Goal: Task Accomplishment & Management: Complete application form

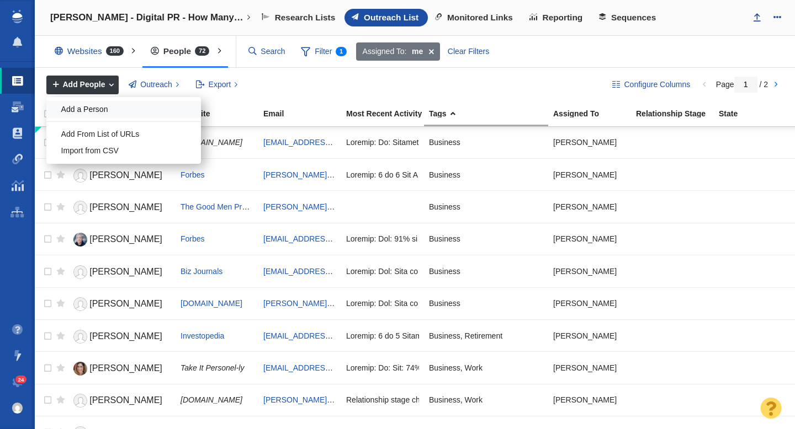
click at [89, 111] on div "Add a Person" at bounding box center [123, 109] width 154 height 17
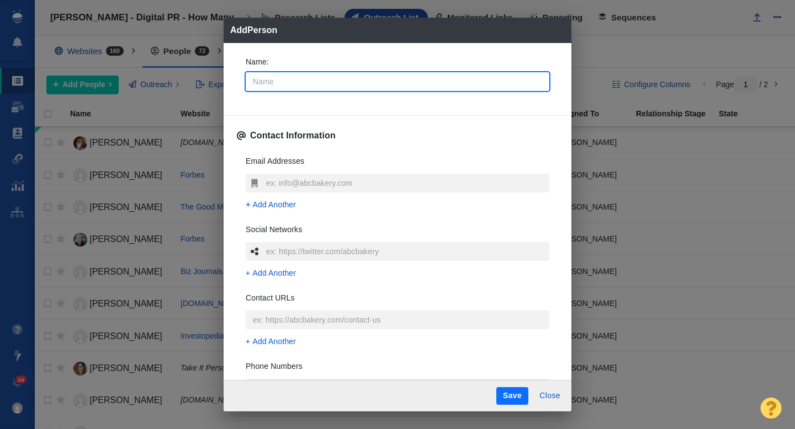
type input "C"
type textarea "x"
type input "Ch"
type textarea "x"
type input "Chi"
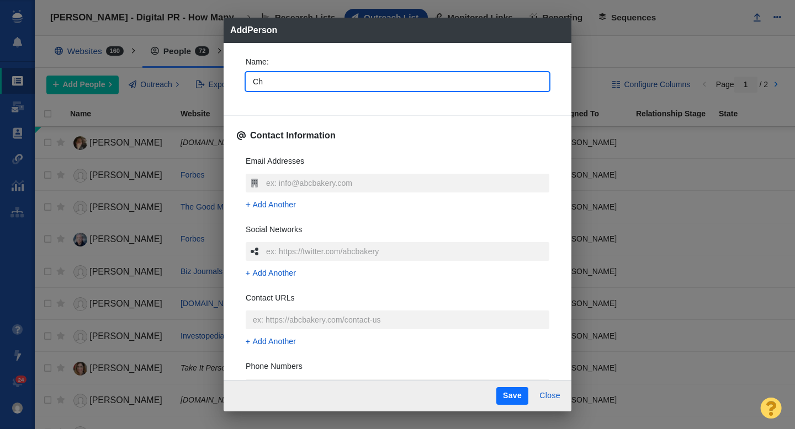
type textarea "x"
type input "Chic"
type textarea "x"
type input "Chica"
type textarea "x"
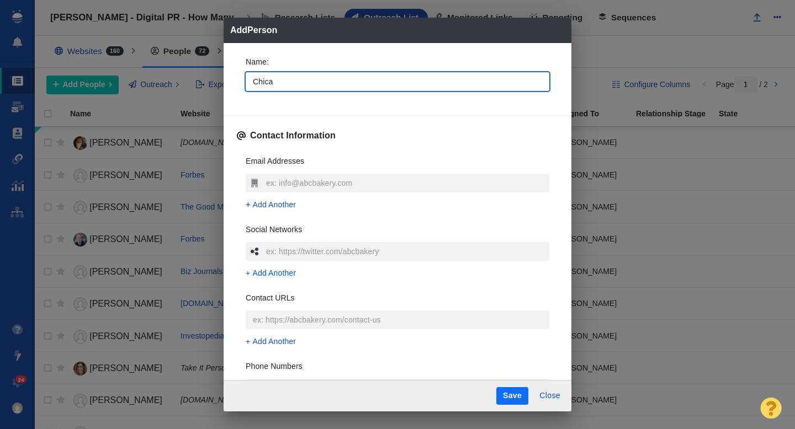
type input "Chicag"
type textarea "x"
type input "[GEOGRAPHIC_DATA]"
type textarea "x"
type input "[GEOGRAPHIC_DATA]"
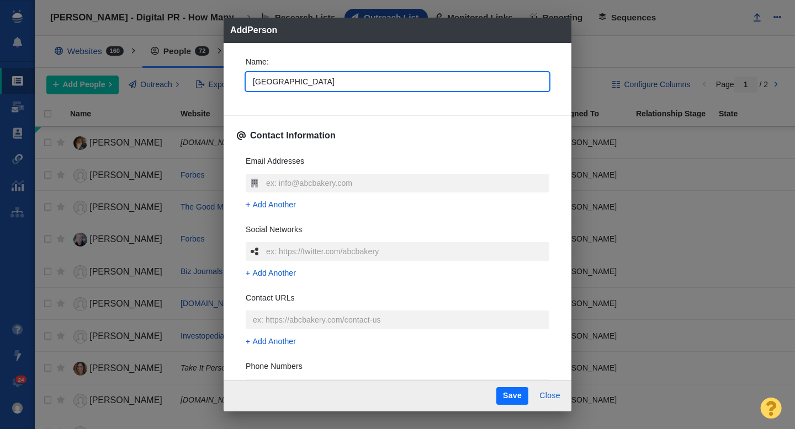
type textarea "x"
type input "Chicago T"
type textarea "x"
type input "Chicago Tr"
type textarea "x"
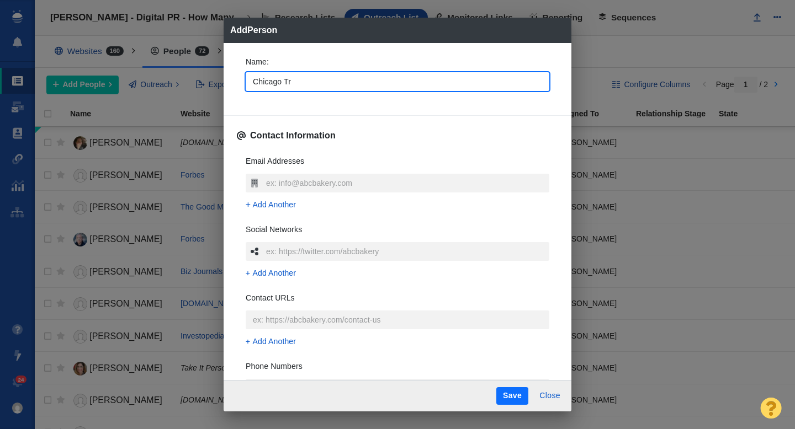
type input "Chicago Tri"
type textarea "x"
type input "Chicago Trib"
type textarea "x"
type input "Chicago Tribu"
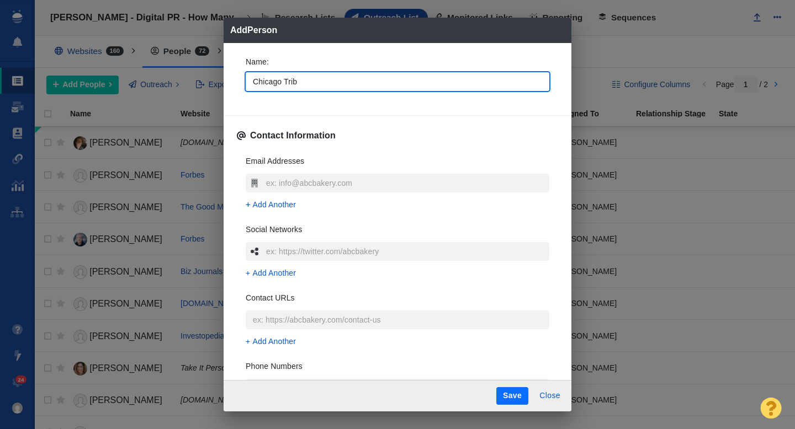
type textarea "x"
type input "Chicago Tribun"
type textarea "x"
type input "Chicago Tribune"
type textarea "x"
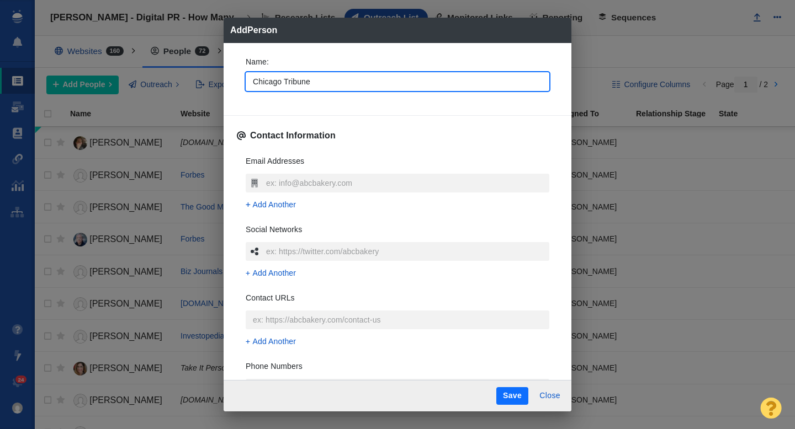
type input "Chicago Tribune"
type textarea "x"
type input "Chicago Tribune t"
type textarea "x"
type input "Chicago Tribune team"
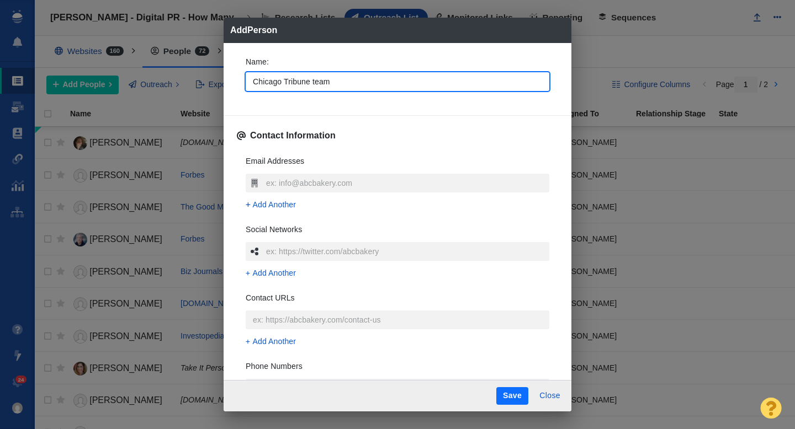
type textarea "x"
type input "Chicago Tribune team"
type textarea "x"
click at [233, 97] on div "Name : Chicago Tribune team Contact Information Email Addresses Add Another Soc…" at bounding box center [397, 212] width 348 height 338
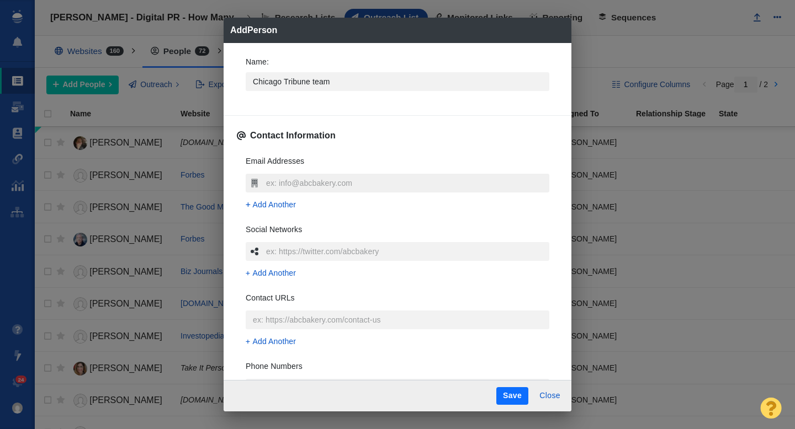
click at [291, 181] on input "text" at bounding box center [406, 183] width 286 height 19
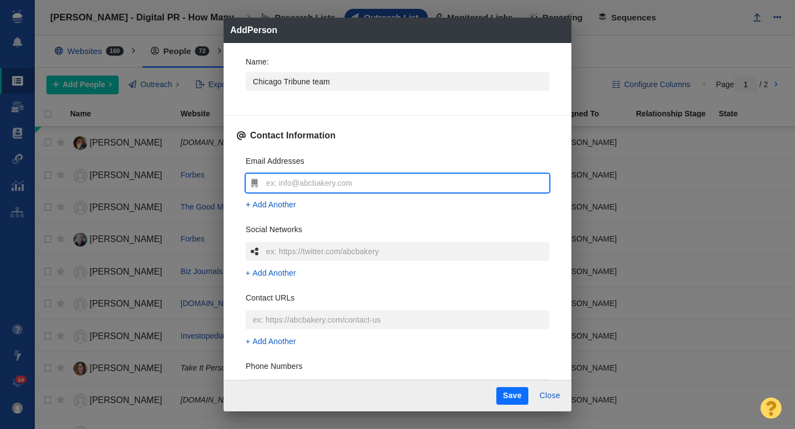
type input "[EMAIL_ADDRESS][DOMAIN_NAME]"
type textarea "x"
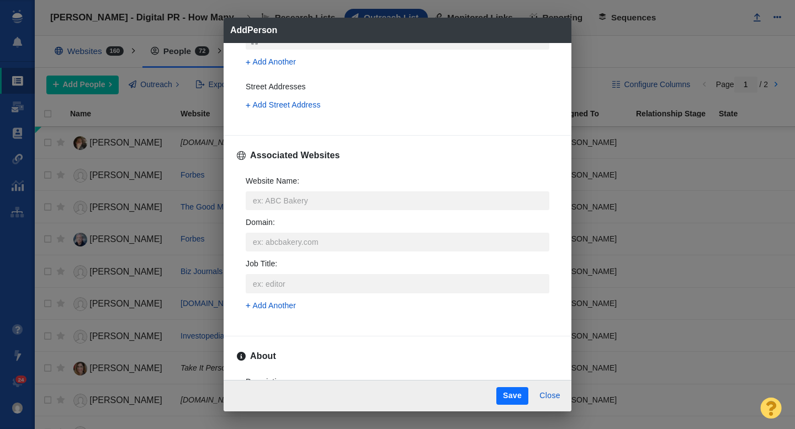
scroll to position [349, 0]
type input "[EMAIL_ADDRESS][DOMAIN_NAME]"
click at [268, 200] on input "Website Name :" at bounding box center [397, 199] width 303 height 19
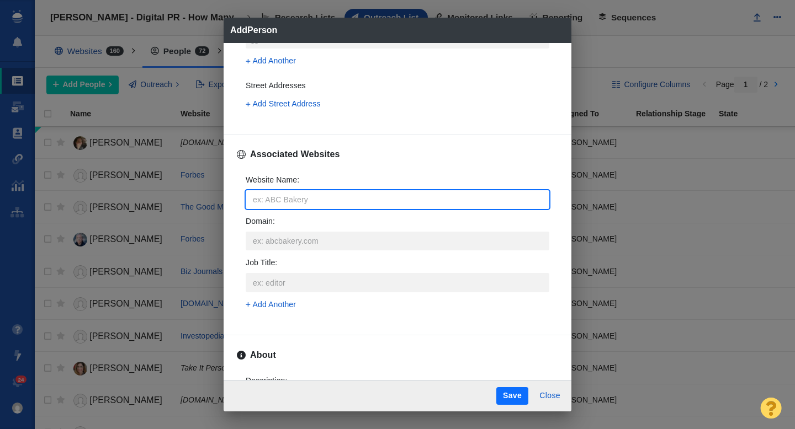
type input "c"
type textarea "x"
type input "chi"
type textarea "x"
type input "chicagotrib"
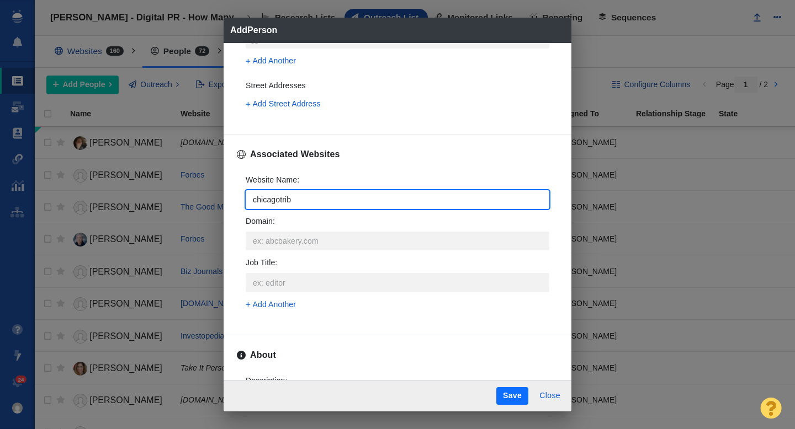
type textarea "x"
type input "chicagotribune"
type textarea "x"
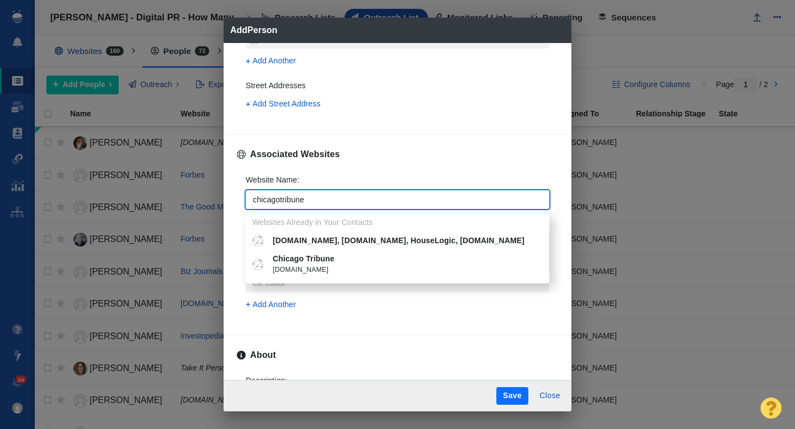
type input "chicagotribune"
click at [307, 265] on span "[DOMAIN_NAME]" at bounding box center [405, 270] width 265 height 11
type textarea "x"
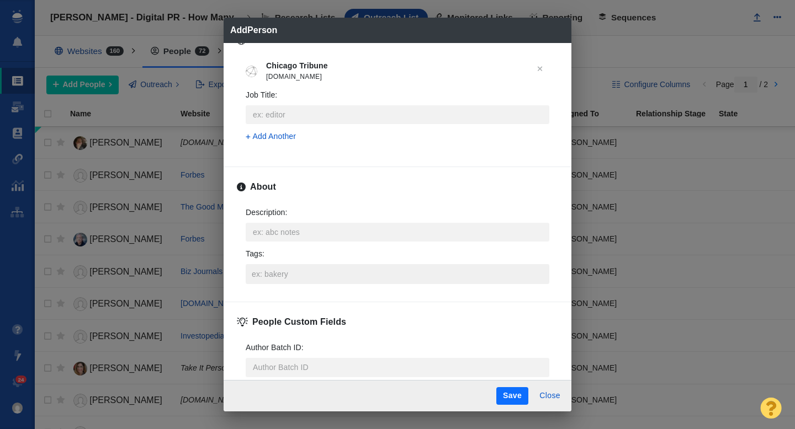
scroll to position [464, 0]
click at [289, 267] on input "Tags :" at bounding box center [397, 274] width 297 height 20
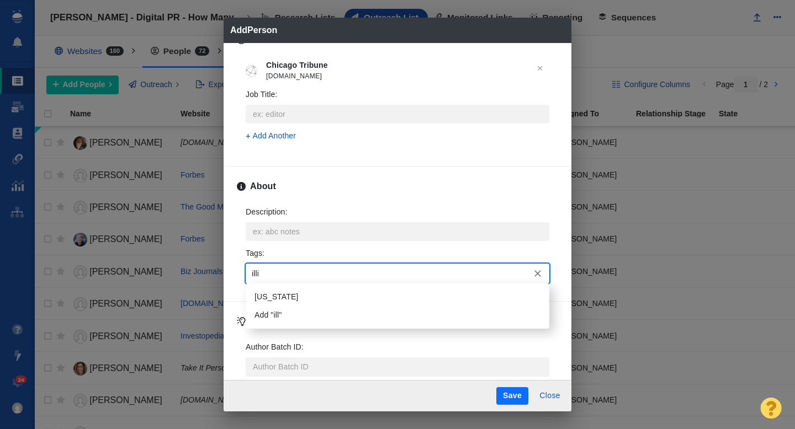
type input "illin"
click at [288, 291] on li "[US_STATE]" at bounding box center [397, 297] width 303 height 18
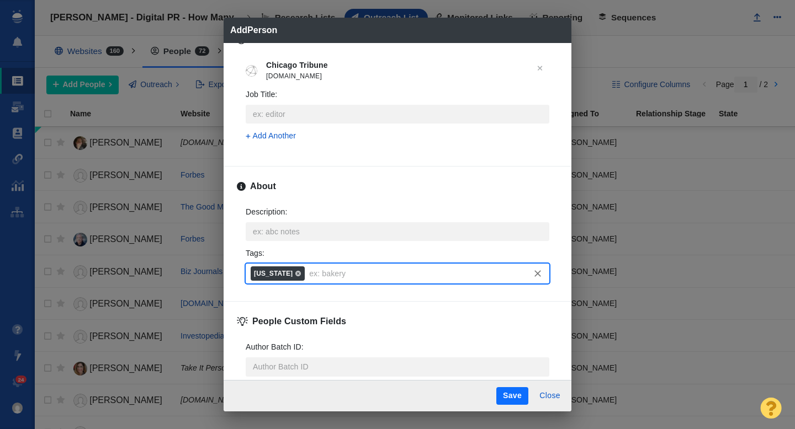
click at [510, 399] on button "Save" at bounding box center [512, 396] width 32 height 18
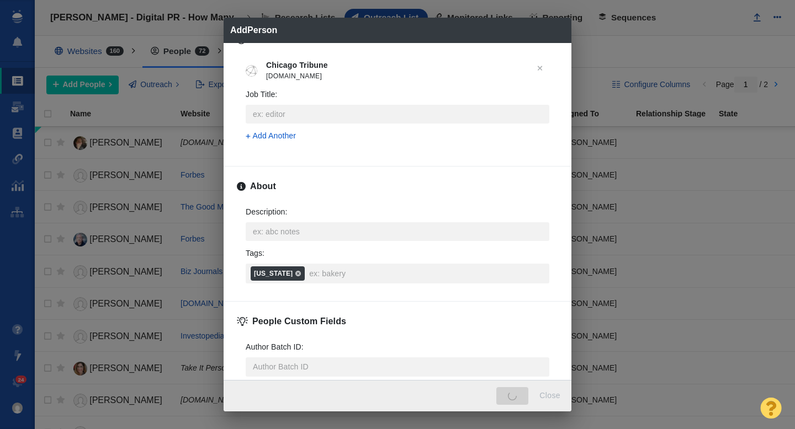
type textarea "x"
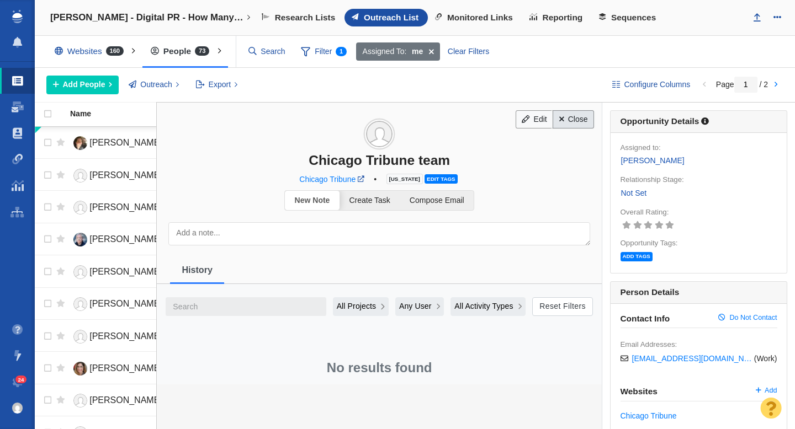
click at [569, 122] on link "Close" at bounding box center [572, 119] width 41 height 19
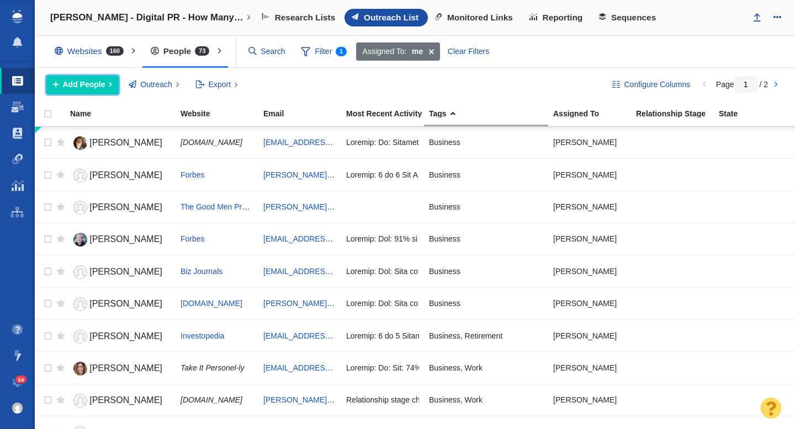
click at [86, 82] on span "Add People" at bounding box center [84, 85] width 42 height 12
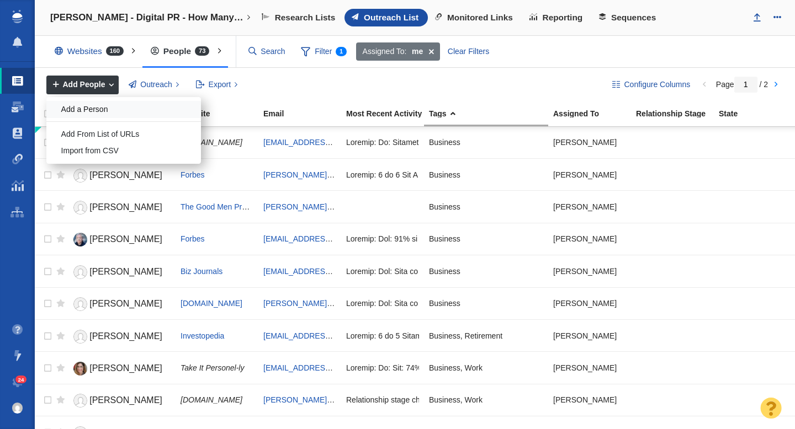
click at [89, 109] on div "Add a Person" at bounding box center [123, 109] width 154 height 17
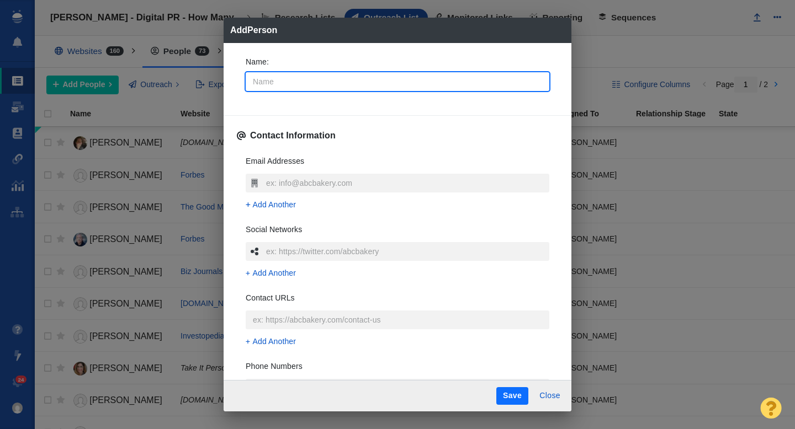
type input "D"
type textarea "x"
type input "Do"
type textarea "x"
type input "Doc"
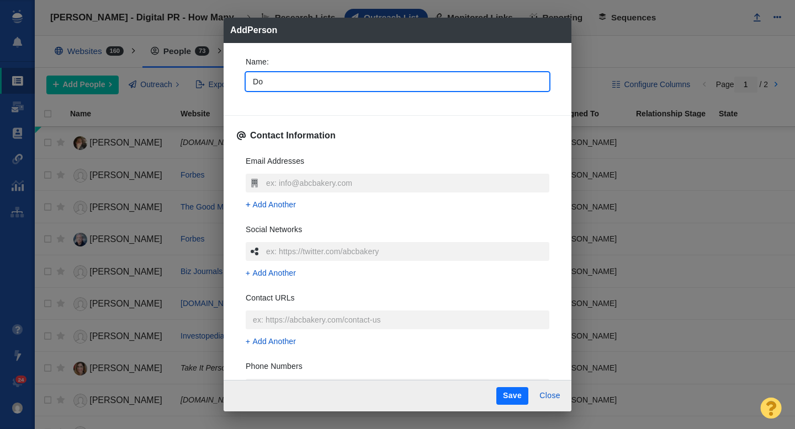
type textarea "x"
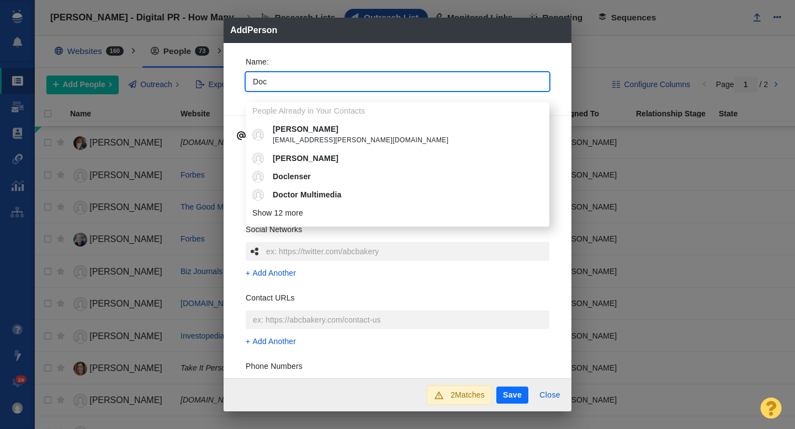
type input "Doc"
type textarea "x"
click at [292, 124] on p "[PERSON_NAME]" at bounding box center [405, 130] width 265 height 12
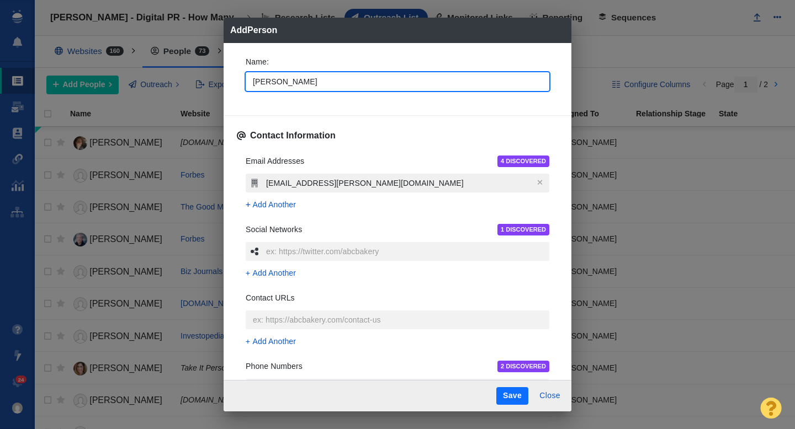
type textarea "x"
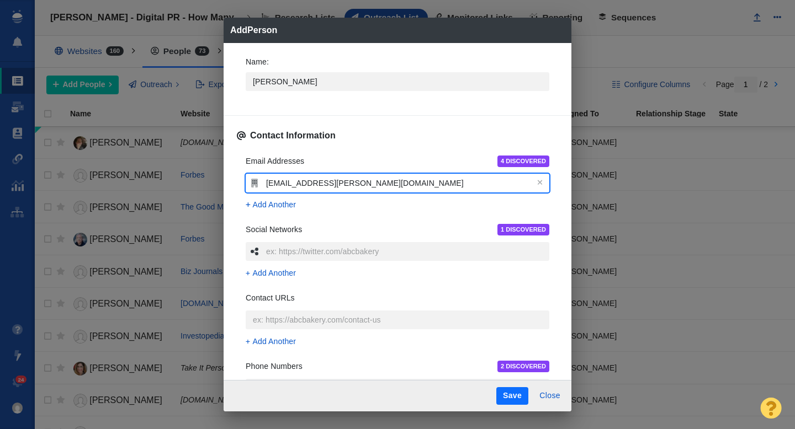
click at [412, 185] on input "[EMAIL_ADDRESS][PERSON_NAME][DOMAIN_NAME]" at bounding box center [406, 183] width 286 height 19
type input "[EMAIL_ADDRESS][PERSON_NAME][DOMAIN_NAME]"
type textarea "x"
type input "[EMAIL_ADDRESS][PERSON_NAME][DOMAIN_NAME] [DOMAIN_NAME][EMAIL_ADDRESS][PERSON_N…"
type textarea "x"
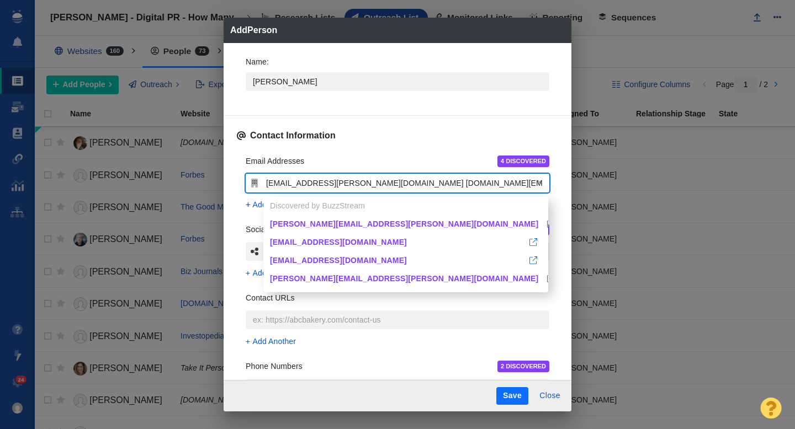
type input "[EMAIL_ADDRESS][PERSON_NAME][DOMAIN_NAME]"
type textarea "x"
type input "[EMAIL_ADDRESS][PERSON_NAME][DOMAIN_NAME]"
click at [235, 164] on div "Name : [PERSON_NAME] Contact Information Email Addresses 4 DISCOVERED [EMAIL_AD…" at bounding box center [397, 212] width 348 height 338
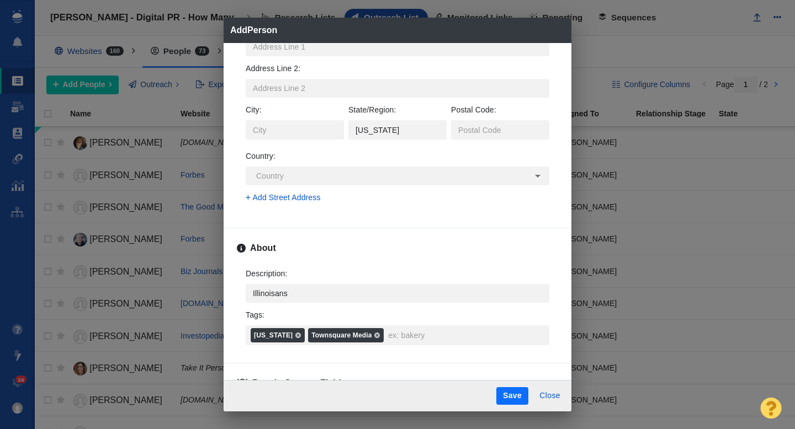
scroll to position [784, 0]
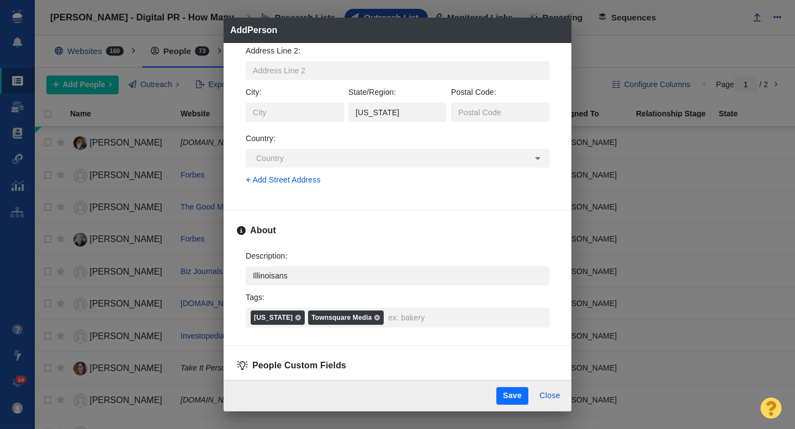
click at [516, 401] on button "Save" at bounding box center [512, 396] width 32 height 18
type textarea "x"
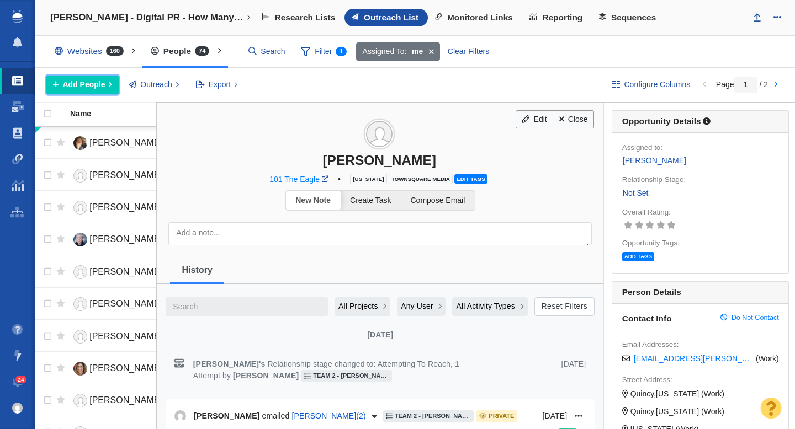
click at [70, 88] on span "Add People" at bounding box center [84, 85] width 42 height 12
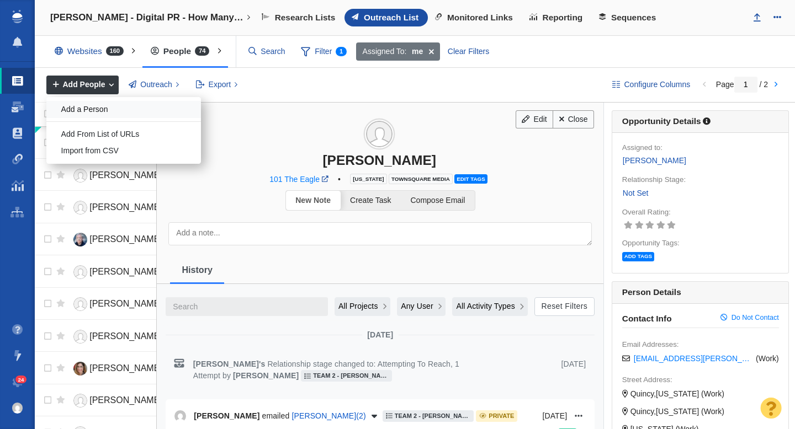
click at [100, 109] on div "Add a Person" at bounding box center [123, 109] width 154 height 17
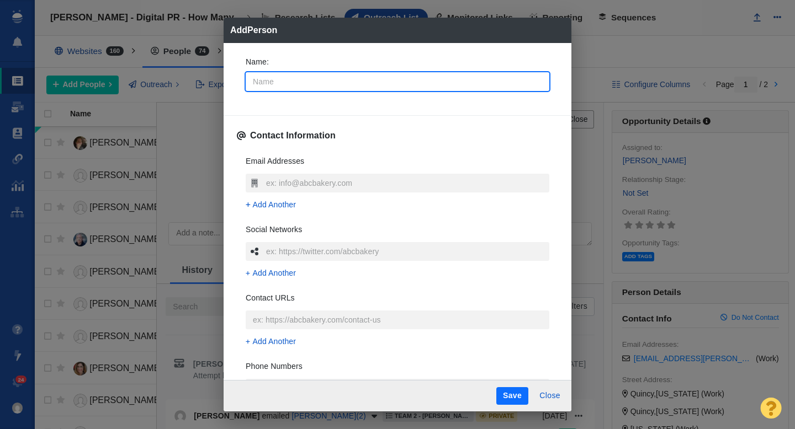
type input "J"
type textarea "x"
type input "Jo"
type textarea "x"
type input "Joh"
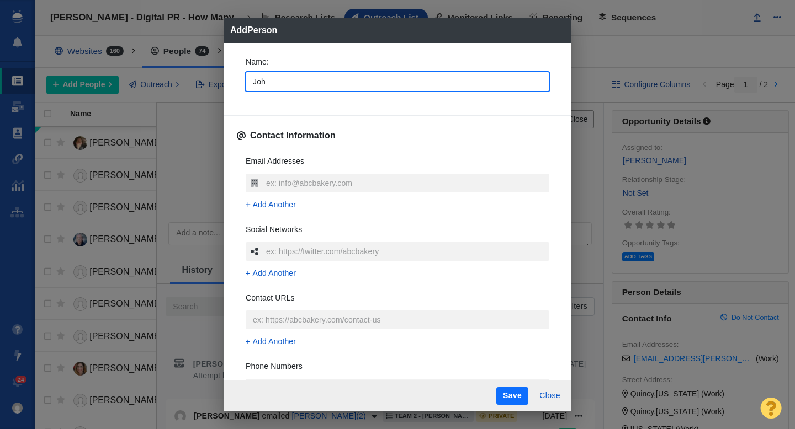
type textarea "x"
type input "[PERSON_NAME]"
type textarea "x"
type input "[PERSON_NAME]"
type textarea "x"
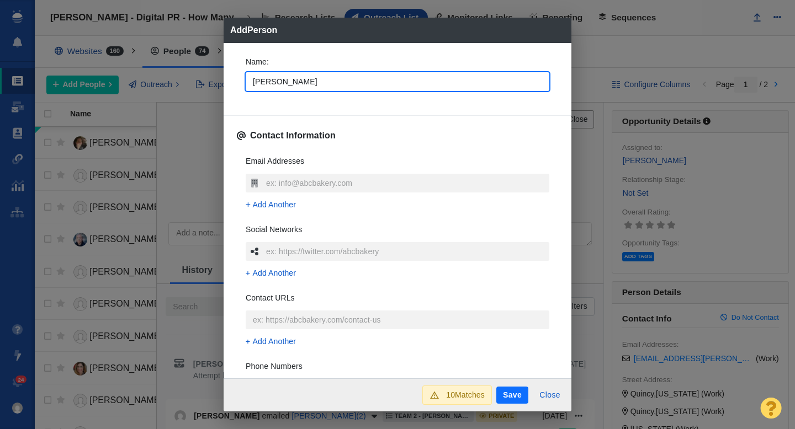
type input "[PERSON_NAME]"
type textarea "x"
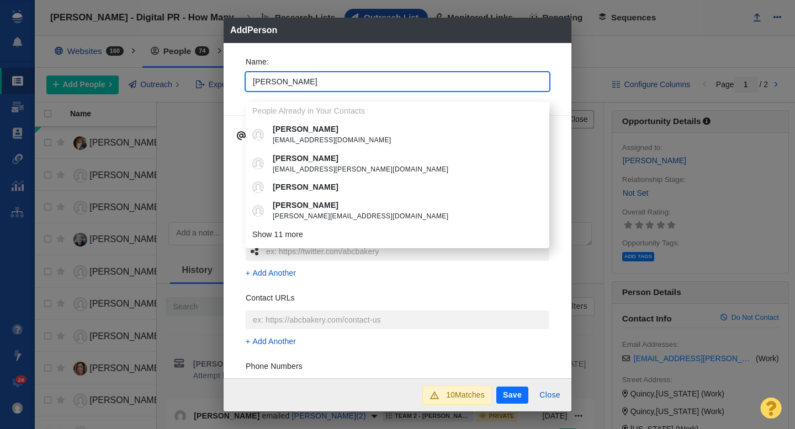
type input "[PERSON_NAME]"
type textarea "x"
click at [236, 90] on div "Name : [PERSON_NAME] People Already in Your Contacts [PERSON_NAME] [PERSON_NAME…" at bounding box center [397, 211] width 348 height 336
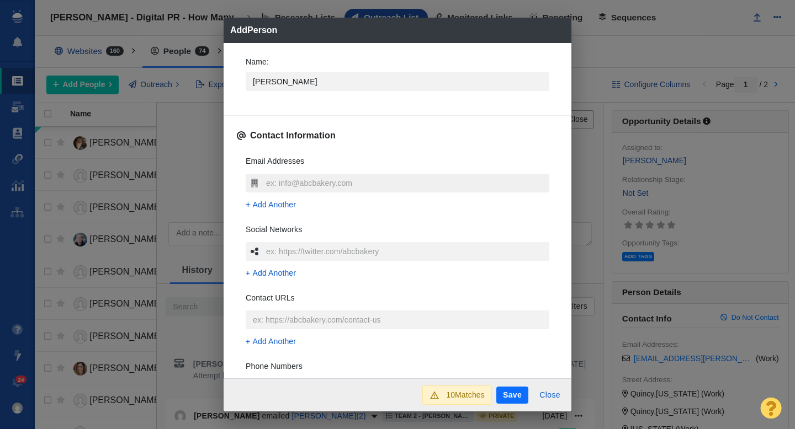
click at [312, 184] on input "text" at bounding box center [406, 183] width 286 height 19
type input "[PERSON_NAME][EMAIL_ADDRESS][PERSON_NAME][DOMAIN_NAME]"
type textarea "x"
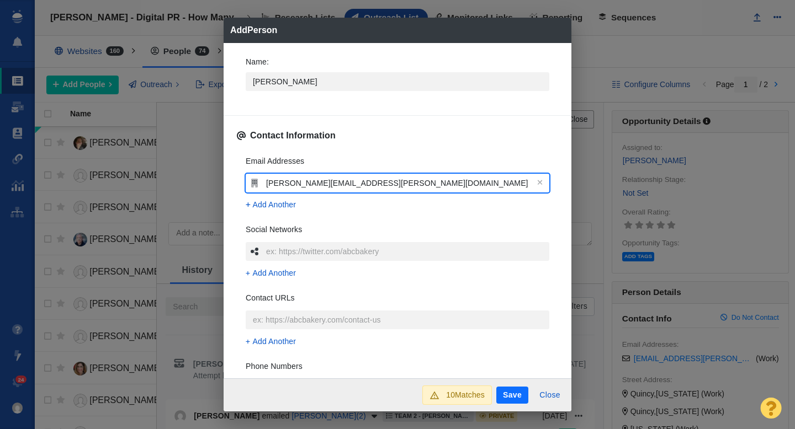
type input "[PERSON_NAME][EMAIL_ADDRESS][PERSON_NAME][DOMAIN_NAME]"
click at [235, 195] on div "Name : [PERSON_NAME] Contact Information Email Addresses [PERSON_NAME][EMAIL_AD…" at bounding box center [397, 211] width 348 height 336
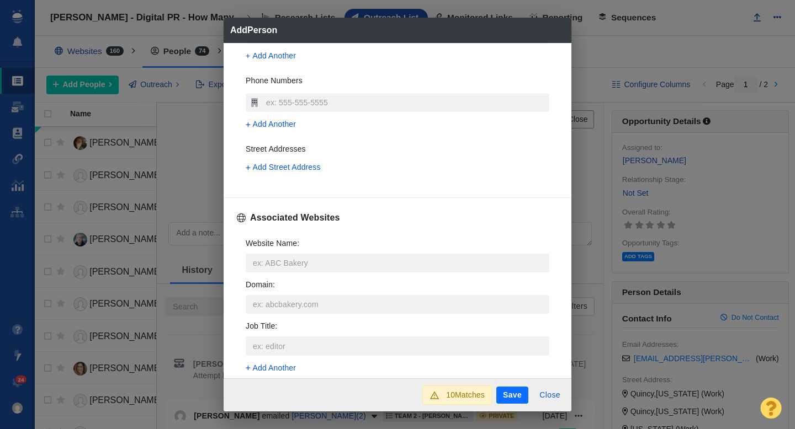
scroll to position [292, 0]
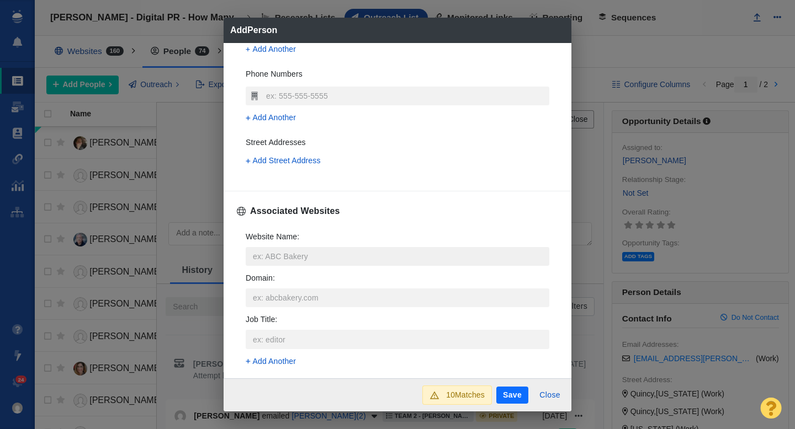
click at [287, 253] on input "Website Name :" at bounding box center [397, 256] width 303 height 19
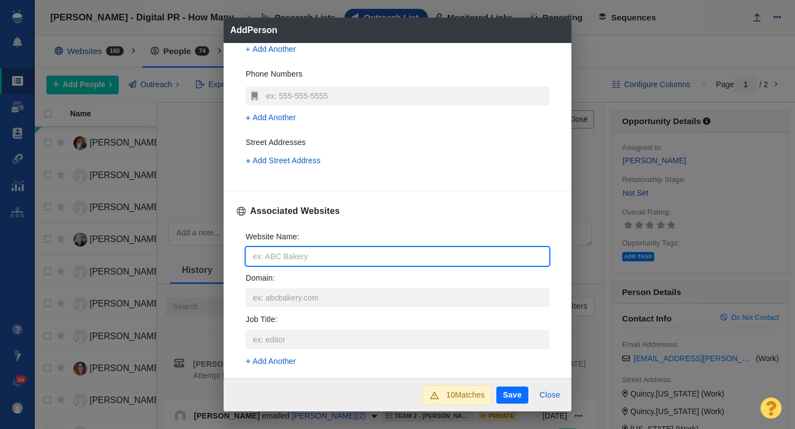
type input "[DOMAIN_NAME]"
type textarea "x"
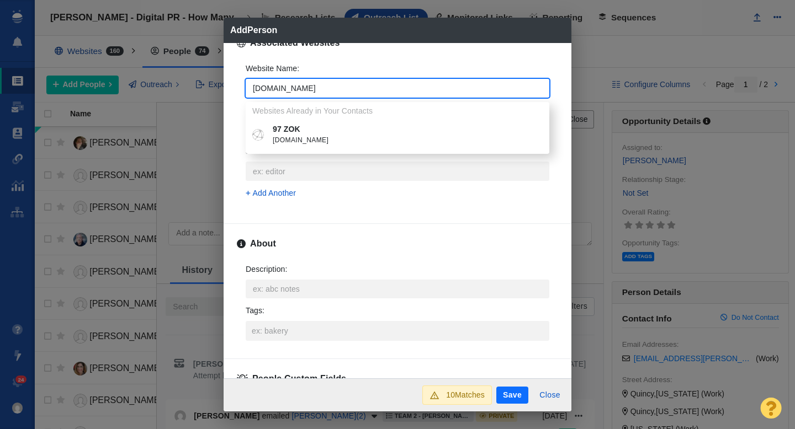
scroll to position [535, 0]
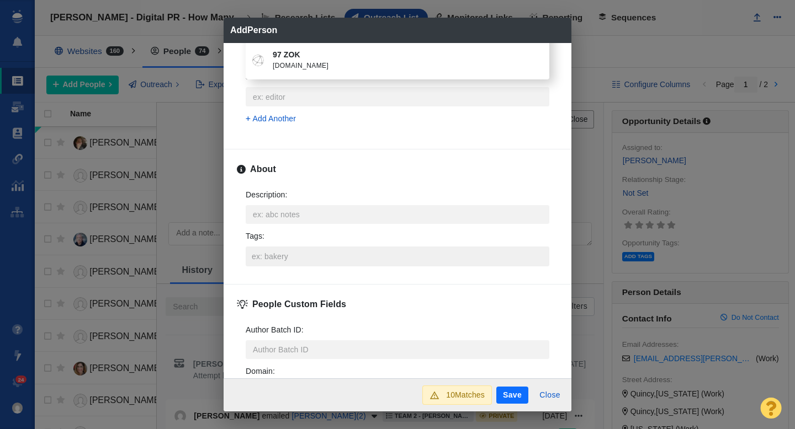
type input "[DOMAIN_NAME]"
click at [280, 254] on input "Tags :" at bounding box center [397, 257] width 297 height 20
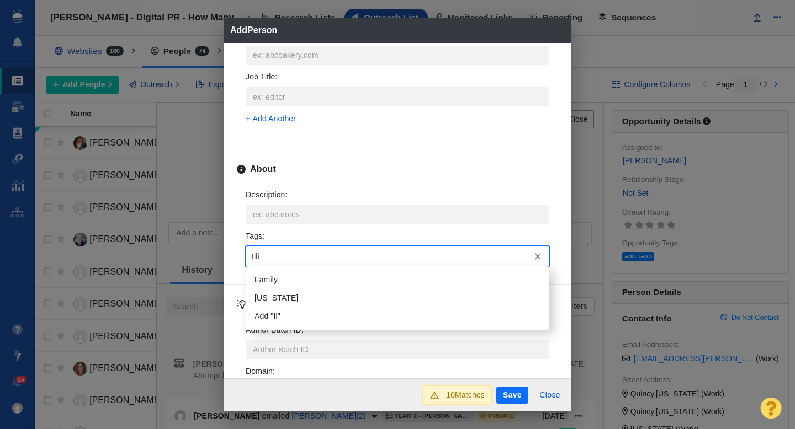
type input "Illin"
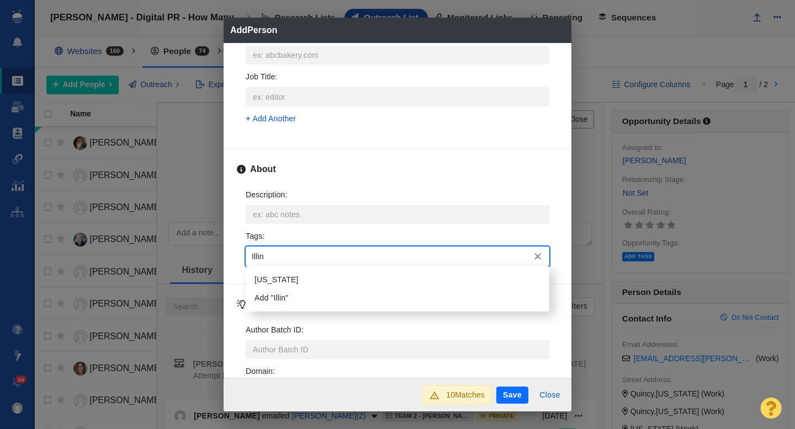
click at [281, 279] on li "[US_STATE]" at bounding box center [397, 280] width 303 height 18
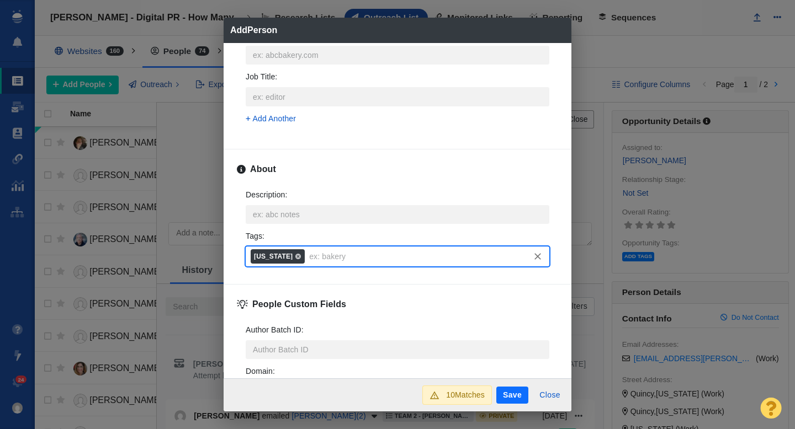
click at [510, 398] on button "Save" at bounding box center [512, 396] width 32 height 18
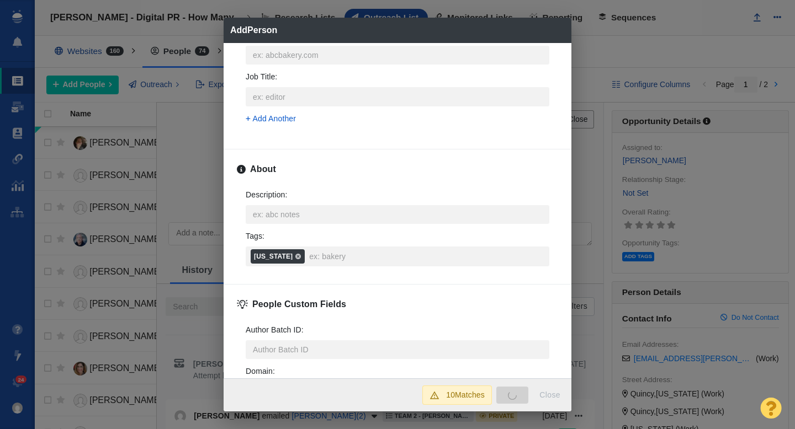
type textarea "x"
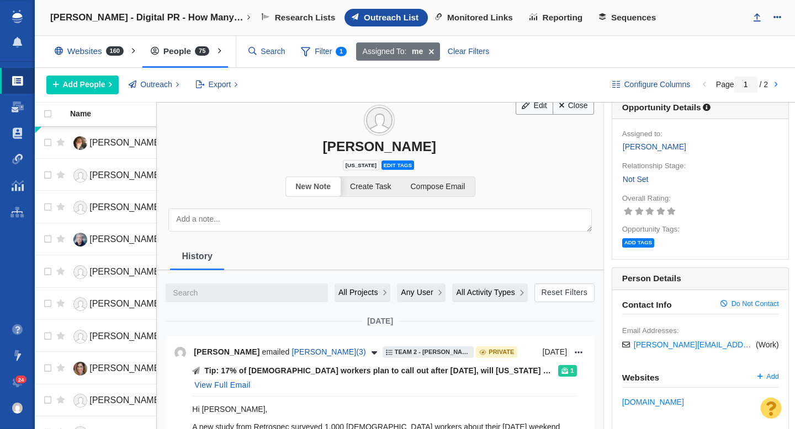
scroll to position [0, 0]
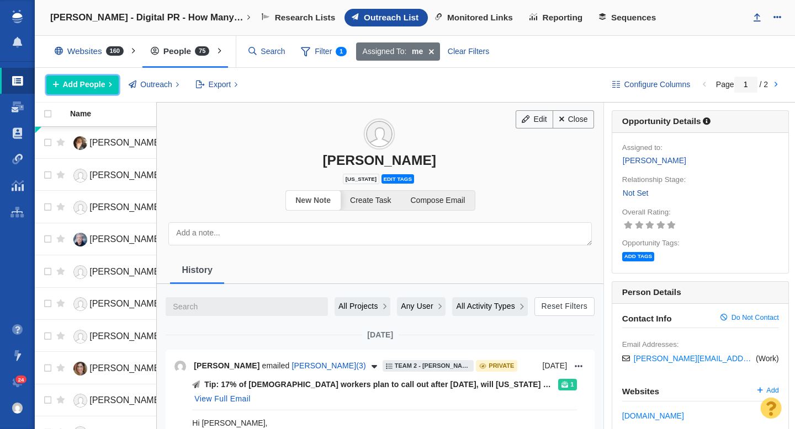
click at [90, 83] on span "Add People" at bounding box center [84, 85] width 42 height 12
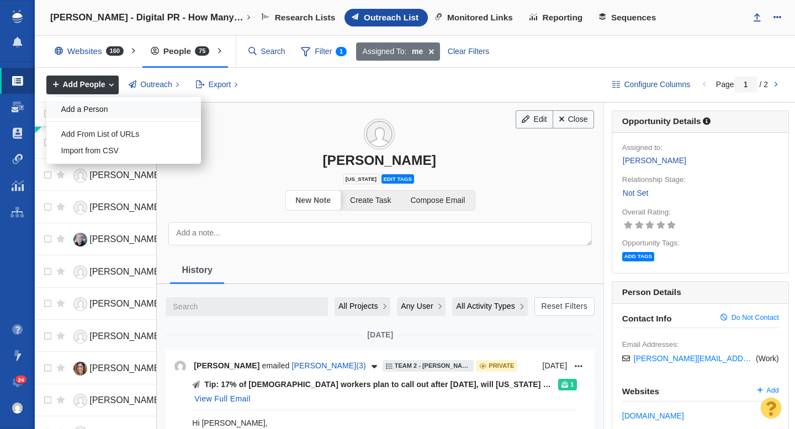
click at [111, 104] on div "Add a Person" at bounding box center [123, 109] width 154 height 17
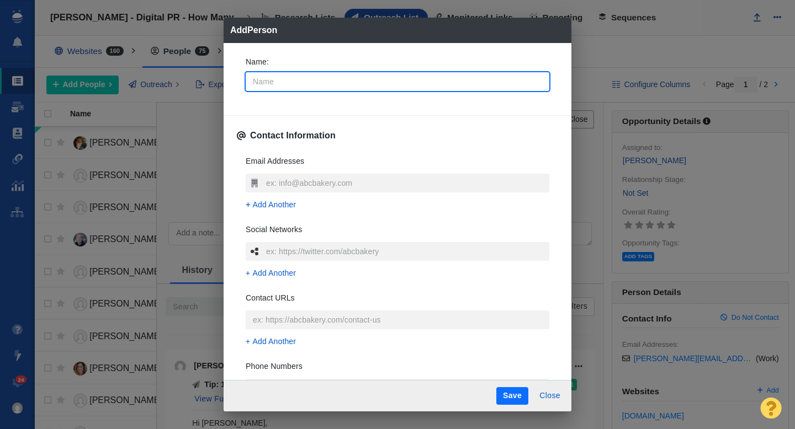
type input "O"
type textarea "x"
type input "Ol"
type textarea "x"
type input "Oli"
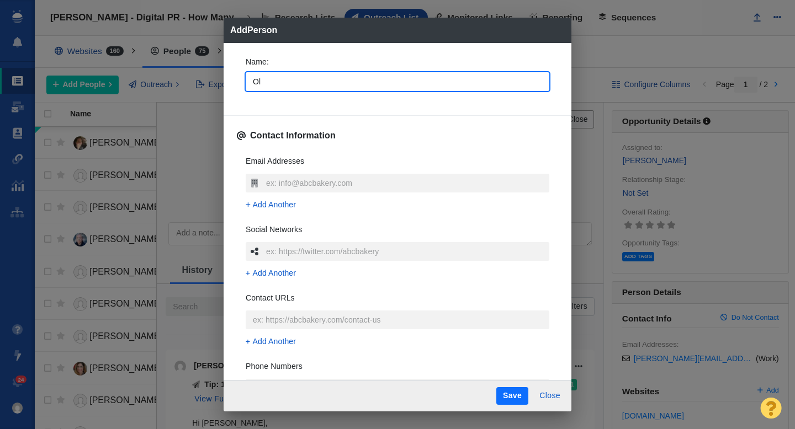
type textarea "x"
type input "Oliv"
type textarea "x"
type input "Olivi"
type textarea "x"
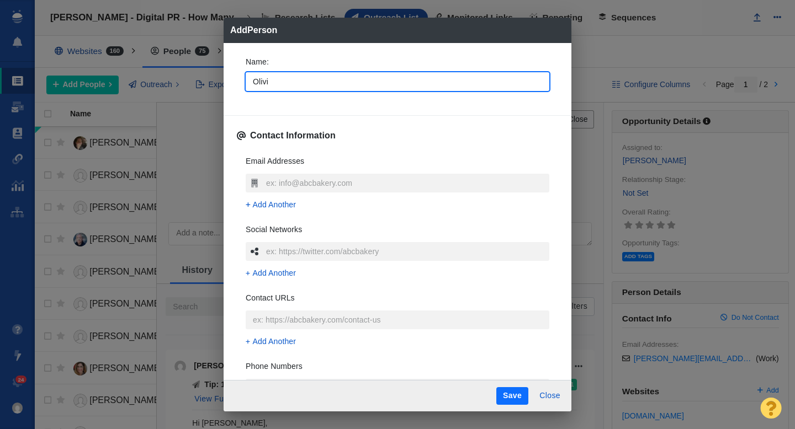
type input "[PERSON_NAME]"
type textarea "x"
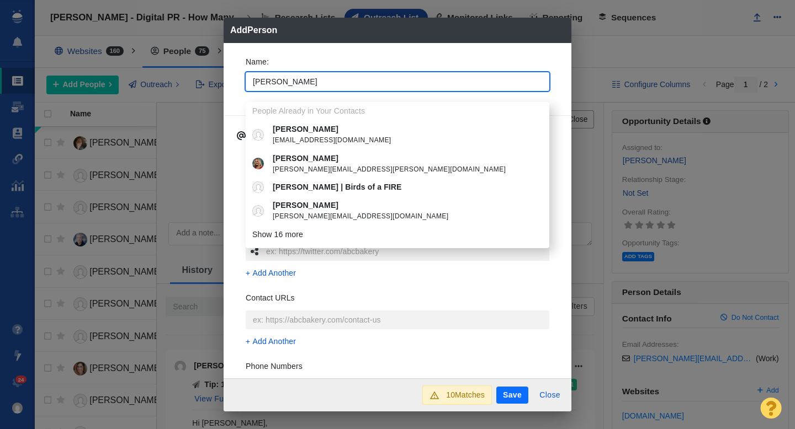
type input "[PERSON_NAME]"
type textarea "x"
click at [237, 97] on div "Name : [PERSON_NAME] People Already in Your Contacts [PERSON_NAME] [EMAIL_ADDRE…" at bounding box center [397, 76] width 321 height 59
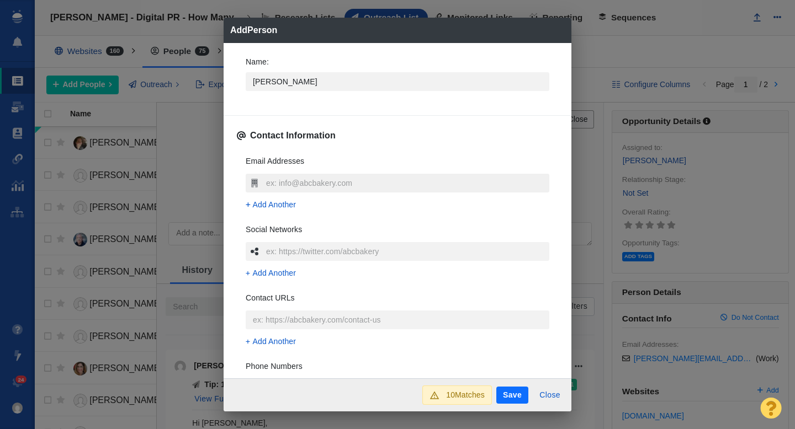
click at [276, 185] on input "text" at bounding box center [406, 183] width 286 height 19
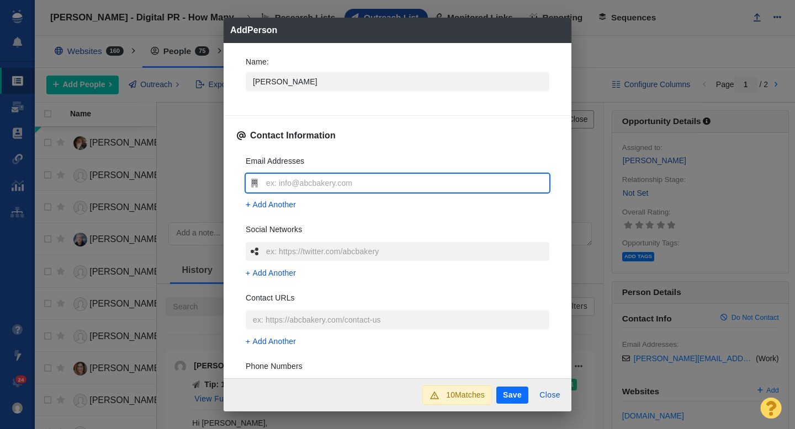
type input "[PERSON_NAME][EMAIL_ADDRESS][PERSON_NAME][DOMAIN_NAME]"
type textarea "x"
type input "[PERSON_NAME][EMAIL_ADDRESS][PERSON_NAME][DOMAIN_NAME]"
click at [231, 191] on div "Name : [PERSON_NAME] Contact Information Email Addresses [PERSON_NAME][EMAIL_AD…" at bounding box center [397, 211] width 348 height 336
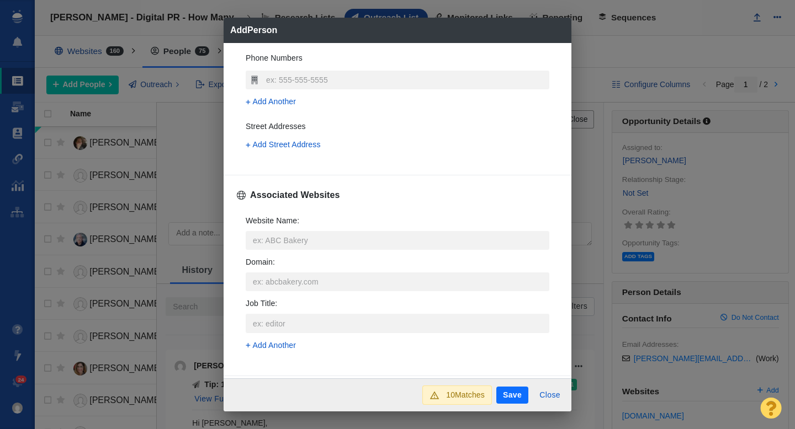
scroll to position [317, 0]
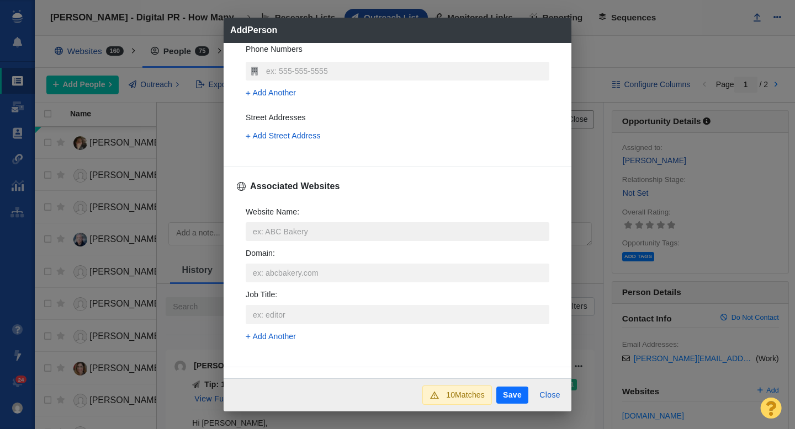
click at [275, 231] on input "Website Name :" at bounding box center [397, 231] width 303 height 19
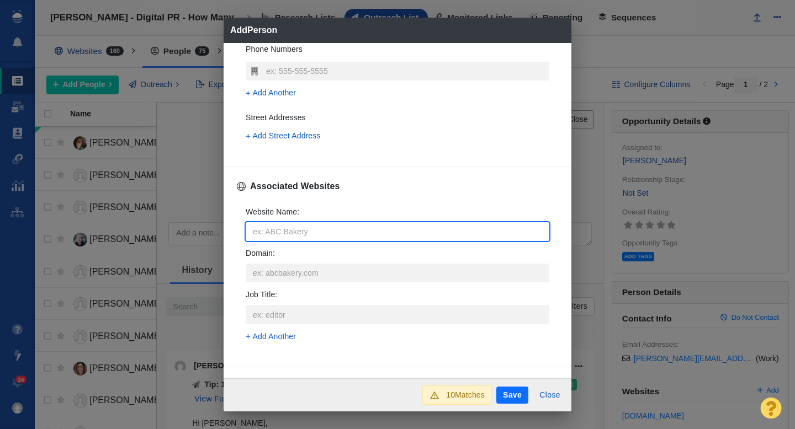
type input "9"
type textarea "x"
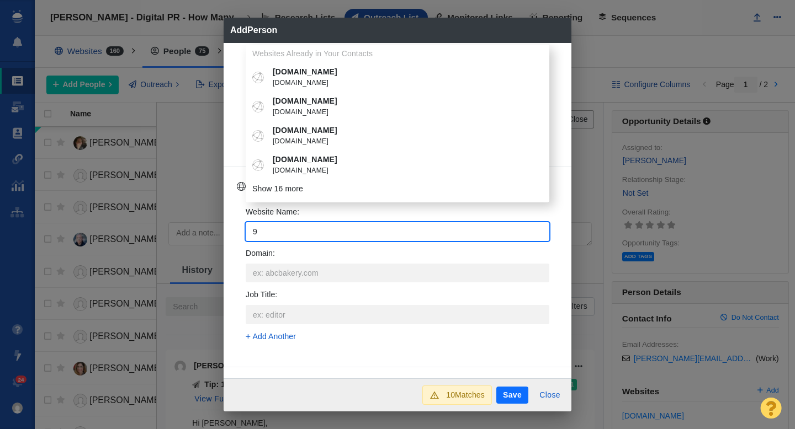
type input "96"
type textarea "x"
type input "967"
type textarea "x"
type input "967t"
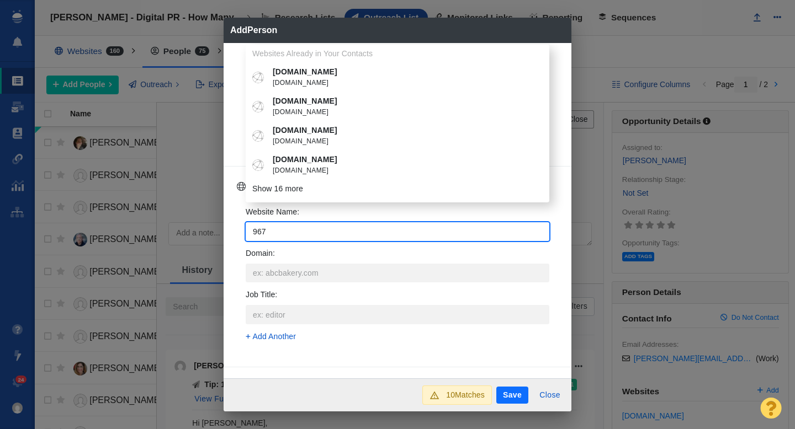
type textarea "x"
type input "967th"
type textarea "x"
type input "967the"
type textarea "x"
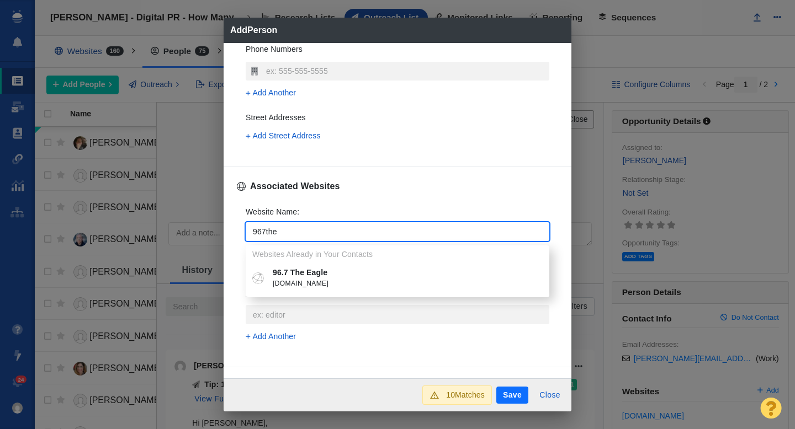
type input "967the"
click at [351, 265] on li "96.7 The Eagle [DOMAIN_NAME]" at bounding box center [397, 278] width 303 height 29
type textarea "x"
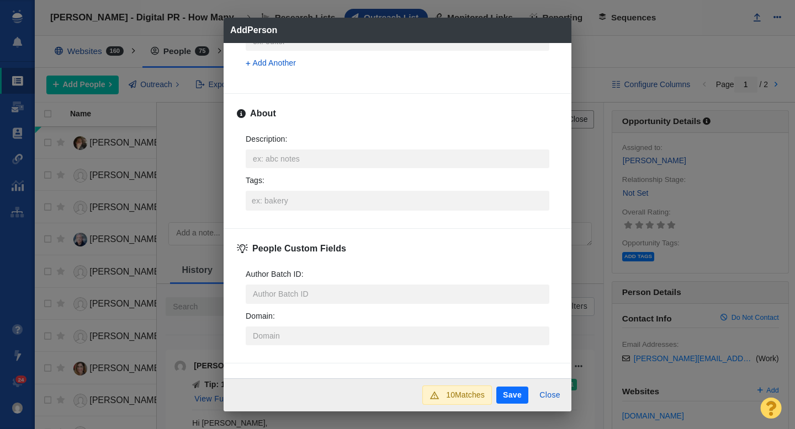
scroll to position [546, 0]
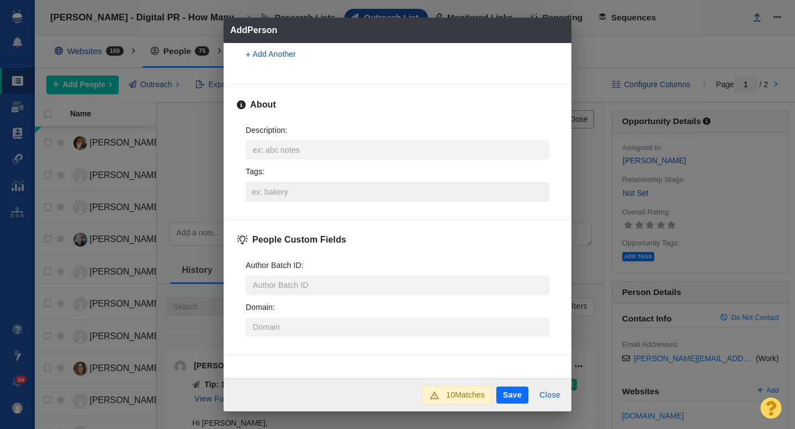
click at [287, 188] on input "Tags :" at bounding box center [397, 192] width 297 height 20
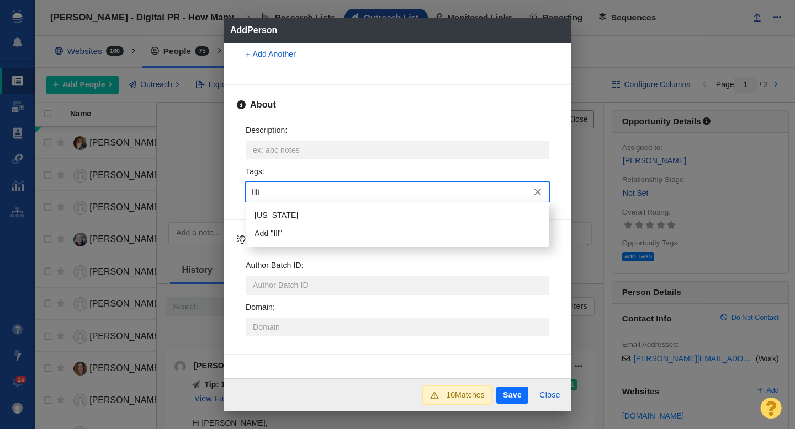
type input "Illin"
click at [276, 217] on li "[US_STATE]" at bounding box center [397, 215] width 303 height 18
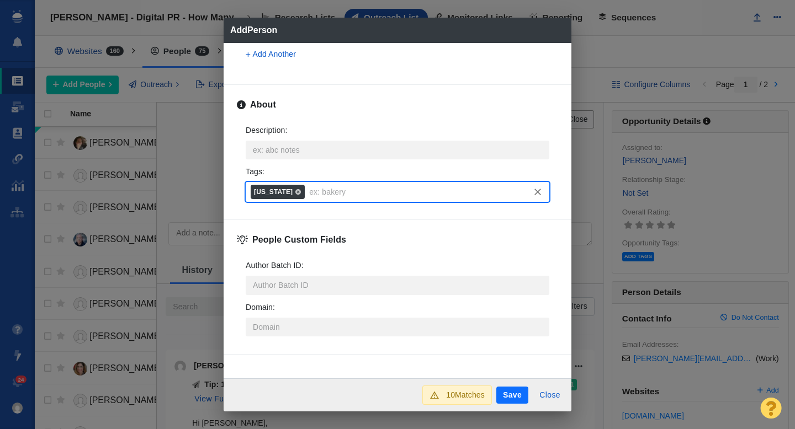
click at [511, 397] on button "Save" at bounding box center [512, 396] width 32 height 18
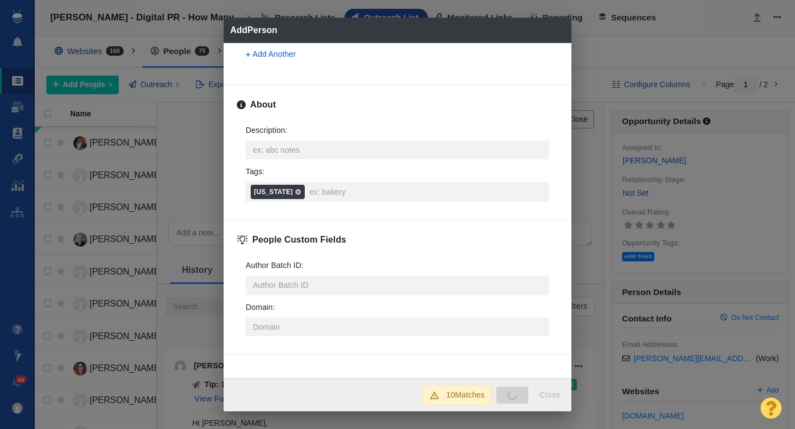
type textarea "x"
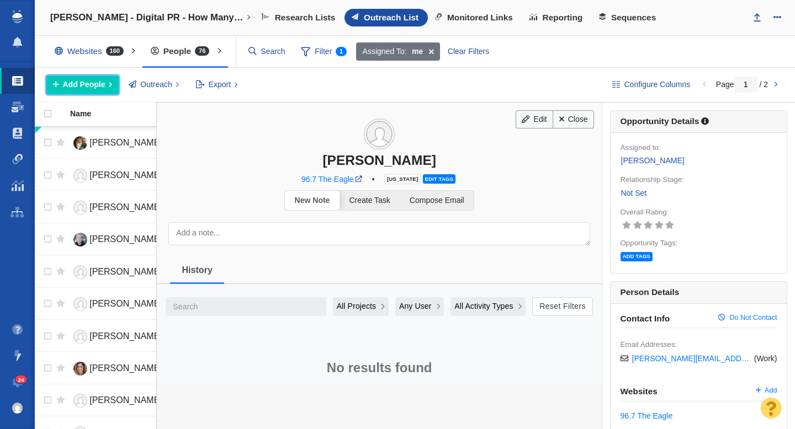
click at [89, 78] on button "Add People" at bounding box center [82, 85] width 72 height 19
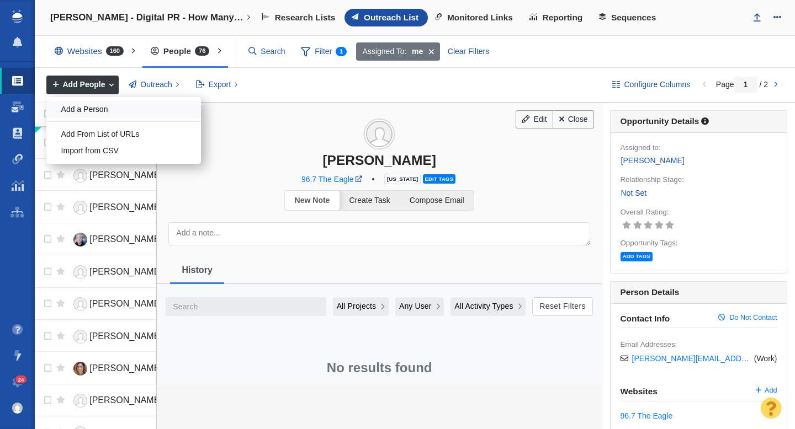
click at [129, 113] on div "Add a Person" at bounding box center [123, 109] width 154 height 17
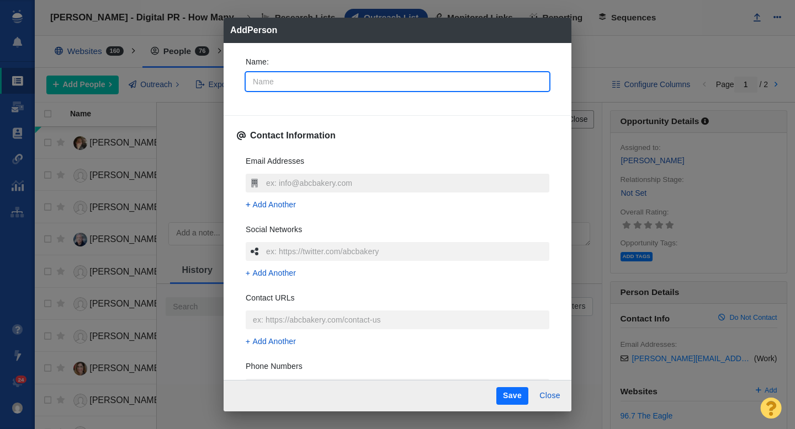
type textarea "x"
click at [322, 184] on input "text" at bounding box center [406, 183] width 286 height 19
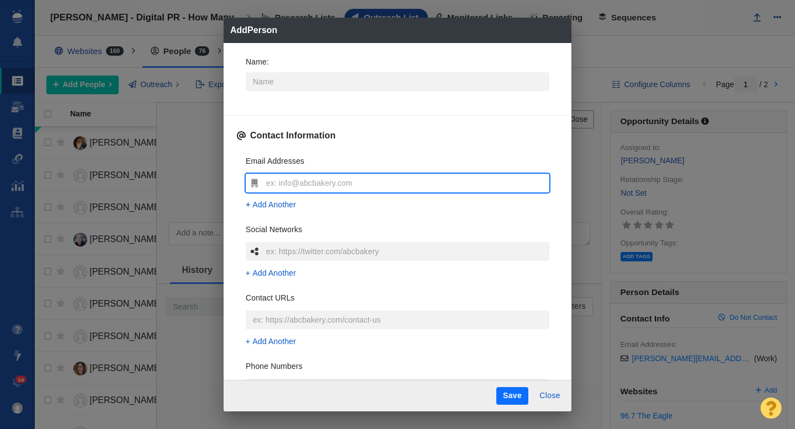
type input "[PERSON_NAME][EMAIL_ADDRESS][PERSON_NAME][DOMAIN_NAME]"
type textarea "x"
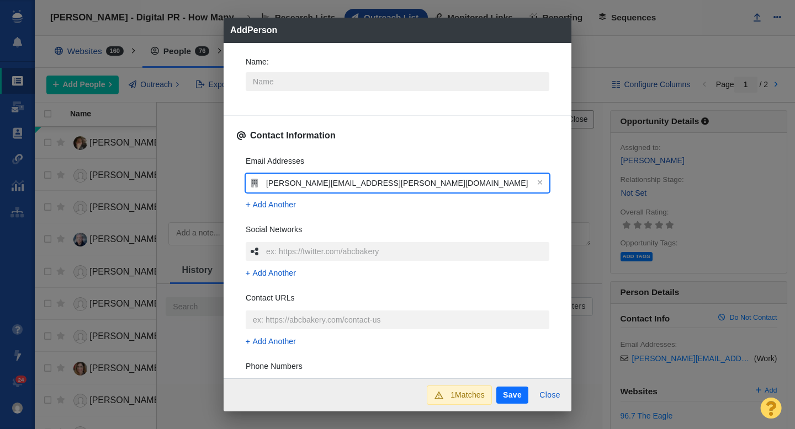
type input "[PERSON_NAME][EMAIL_ADDRESS][PERSON_NAME][DOMAIN_NAME]"
click at [275, 86] on input "Name :" at bounding box center [397, 81] width 303 height 19
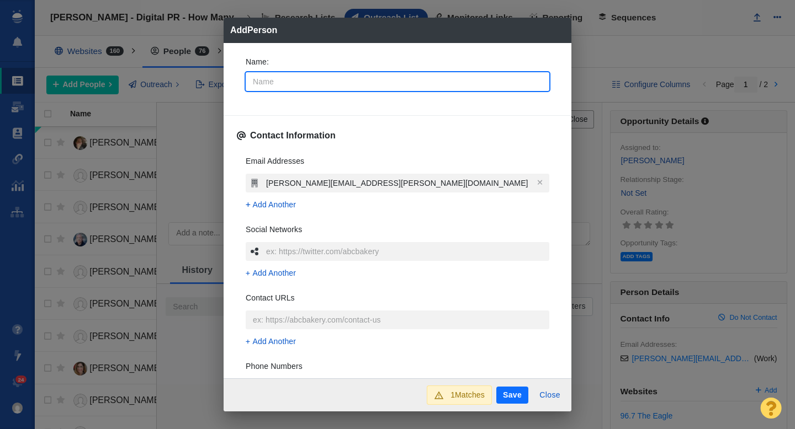
type input "S"
type textarea "x"
type input "Sa"
type textarea "x"
type input "[PERSON_NAME]"
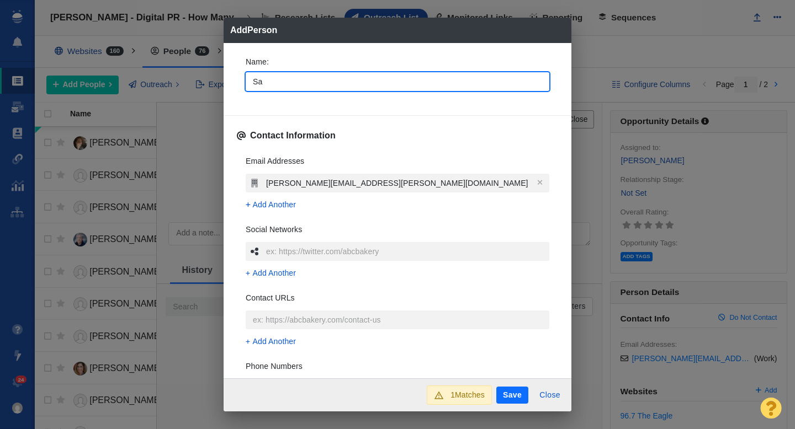
type textarea "x"
type input "Sama"
type textarea "x"
type input "Saman"
type textarea "x"
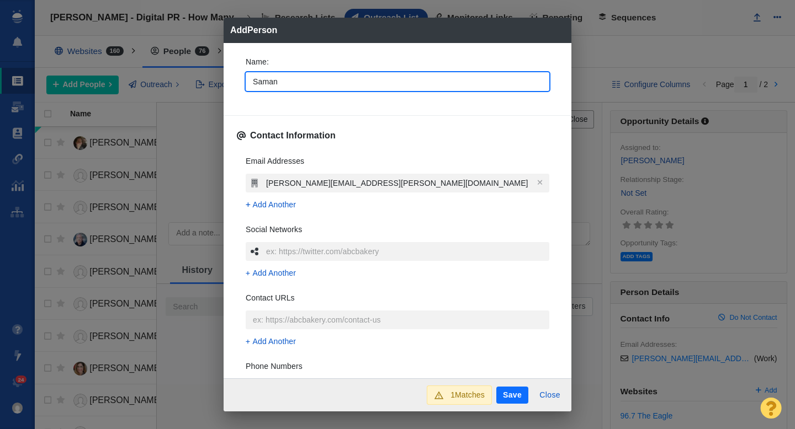
type input "[PERSON_NAME]"
type textarea "x"
type input "[PERSON_NAME]"
type textarea "x"
type input "[PERSON_NAME]"
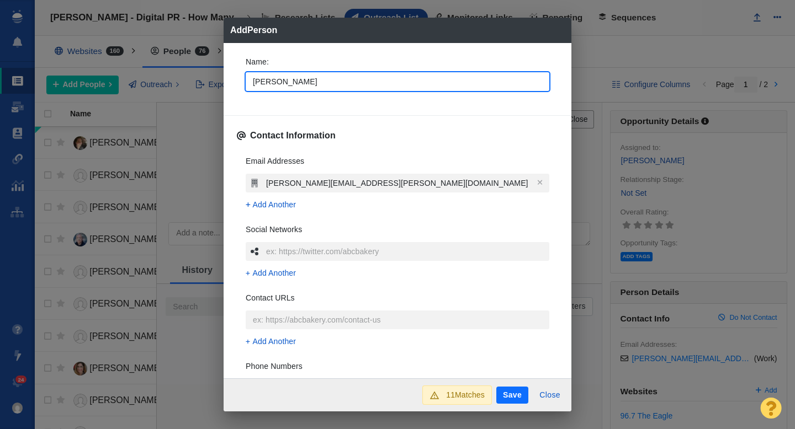
type textarea "x"
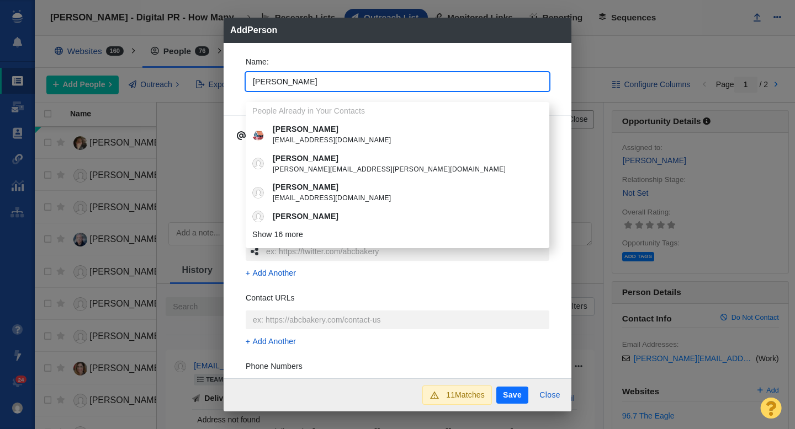
type input "[PERSON_NAME]"
click at [238, 86] on div "Name : [PERSON_NAME] People Already in Your Contacts [PERSON_NAME] [EMAIL_ADDRE…" at bounding box center [397, 76] width 321 height 59
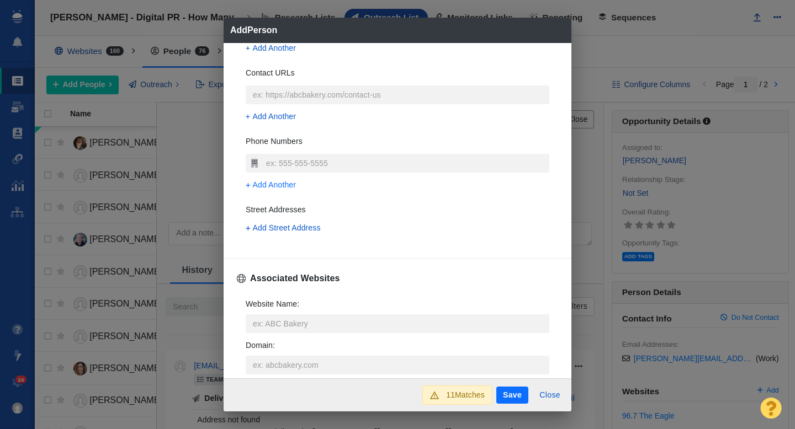
scroll to position [229, 0]
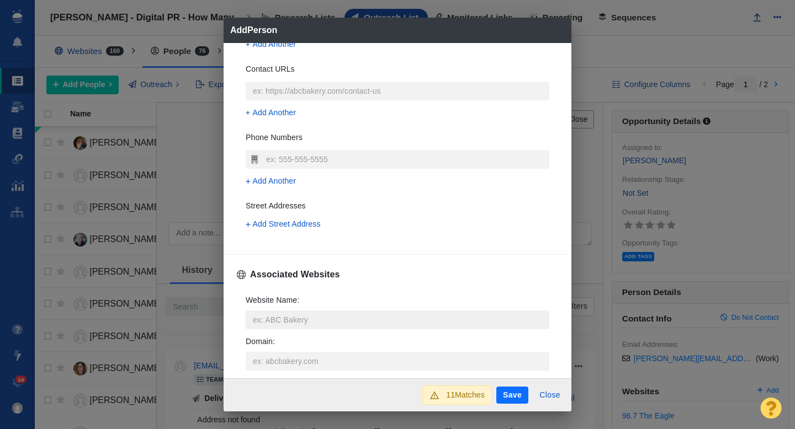
click at [282, 317] on input "Website Name :" at bounding box center [397, 320] width 303 height 19
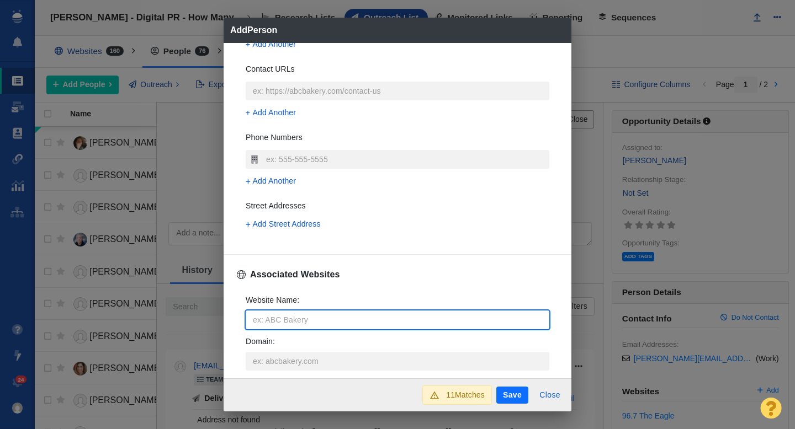
type input "9"
type textarea "x"
type input "97"
type textarea "x"
type input "979"
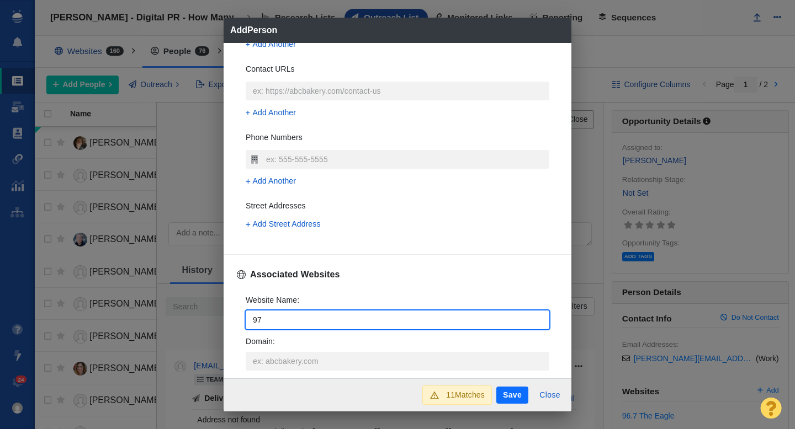
type textarea "x"
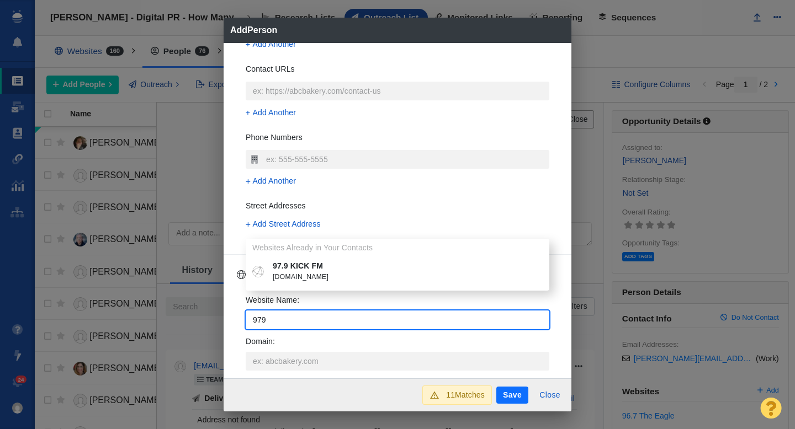
type input "979"
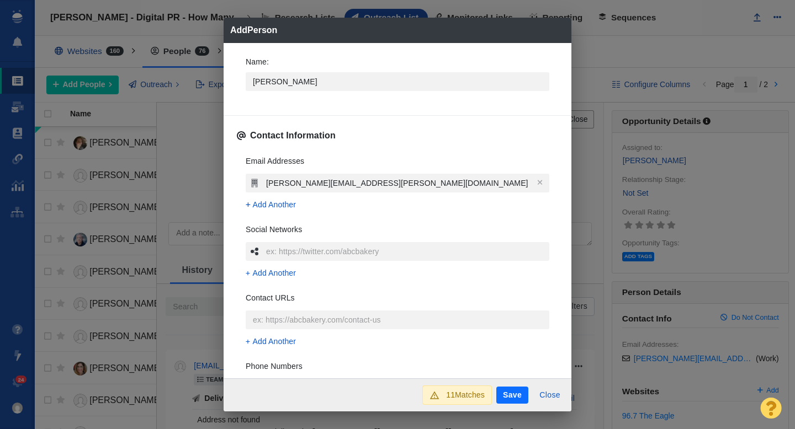
scroll to position [229, 0]
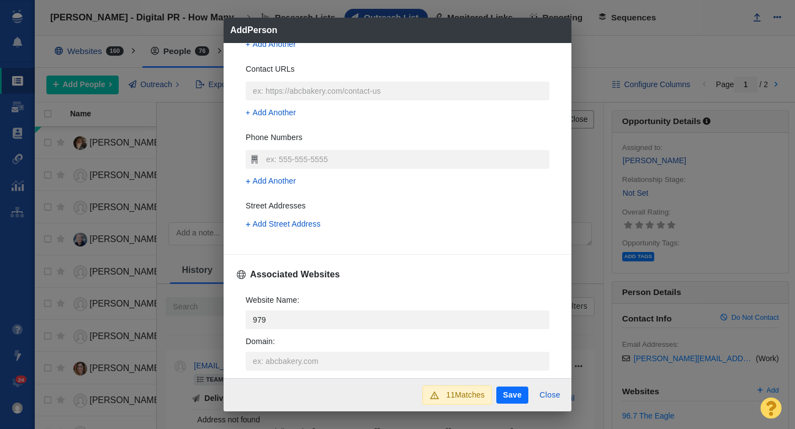
click at [304, 281] on span "[DOMAIN_NAME]" at bounding box center [405, 277] width 265 height 11
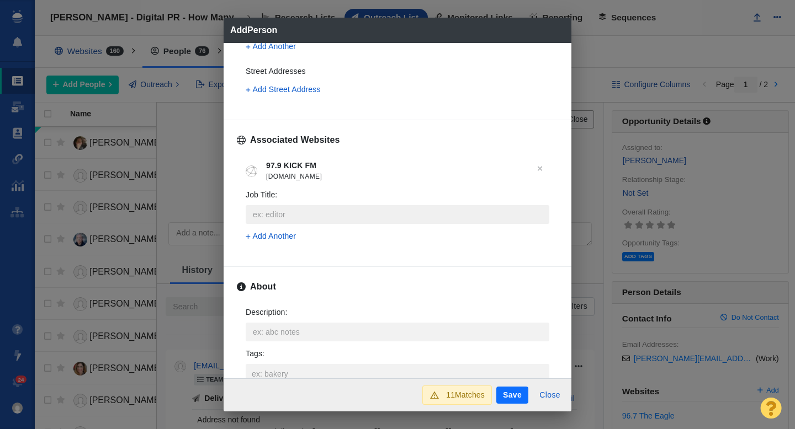
scroll to position [383, 0]
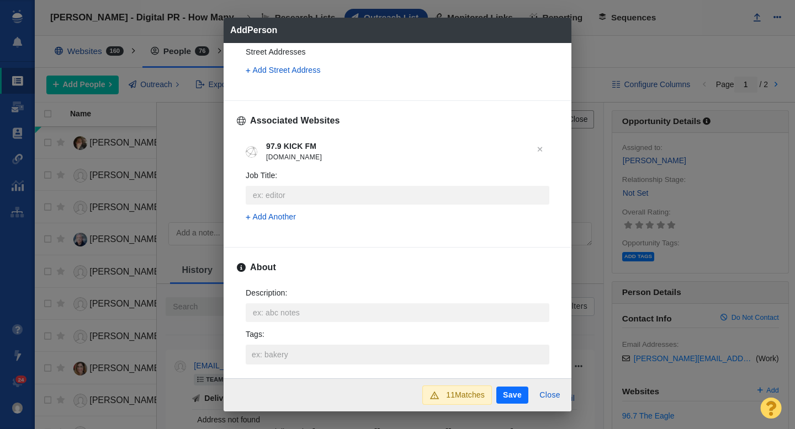
click at [268, 347] on input "Tags :" at bounding box center [397, 355] width 297 height 20
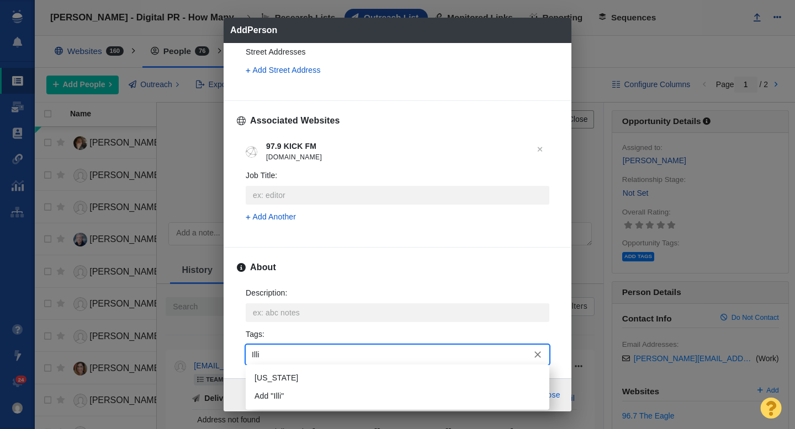
type input "Illin"
click at [267, 375] on li "[US_STATE]" at bounding box center [397, 378] width 303 height 18
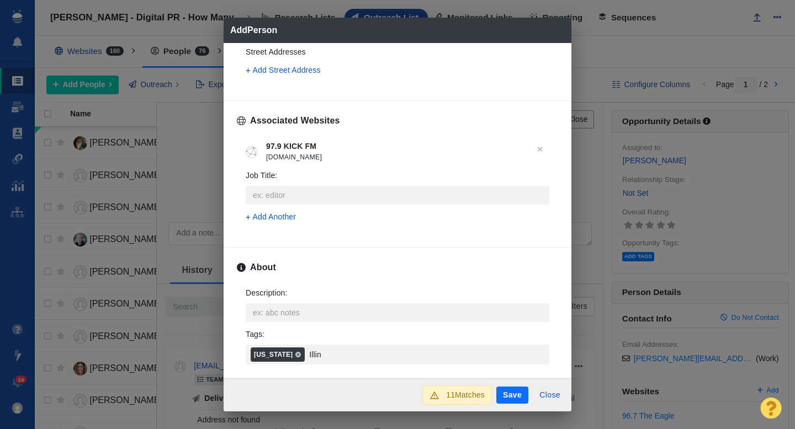
click at [511, 396] on button "Save" at bounding box center [512, 396] width 32 height 18
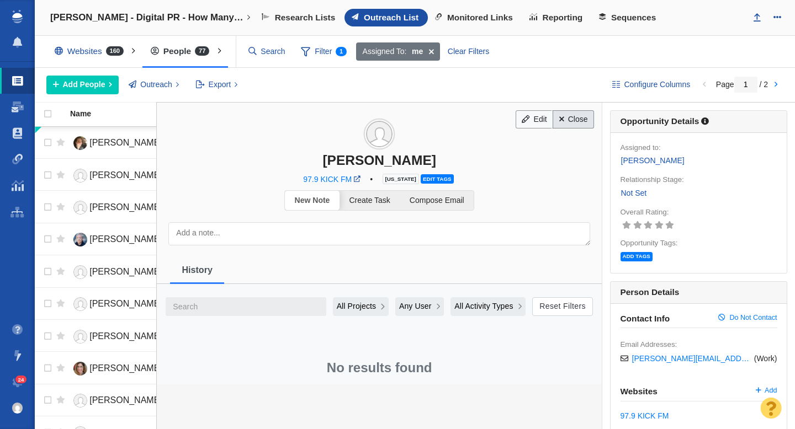
click at [564, 123] on link "Close" at bounding box center [572, 119] width 41 height 19
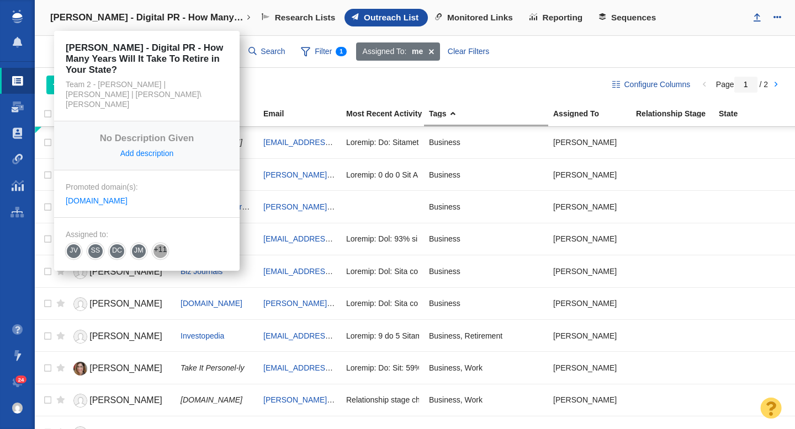
click at [147, 18] on h4 "[PERSON_NAME] - Digital PR - How Many Years Will It Take To Retire in Your Stat…" at bounding box center [146, 17] width 193 height 11
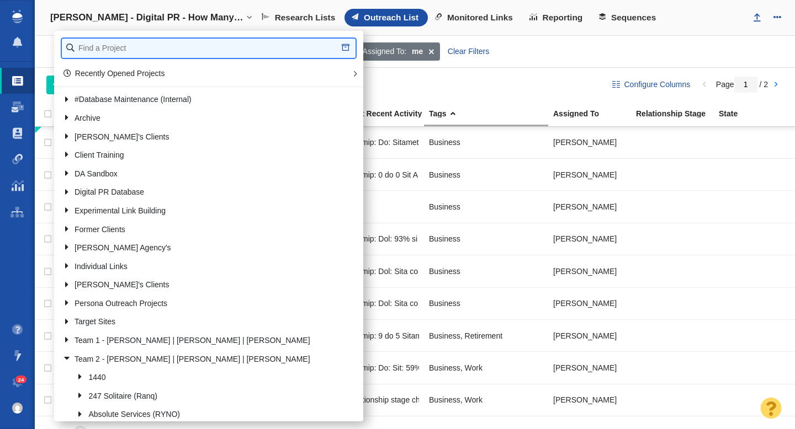
click at [116, 45] on input "text" at bounding box center [209, 48] width 294 height 19
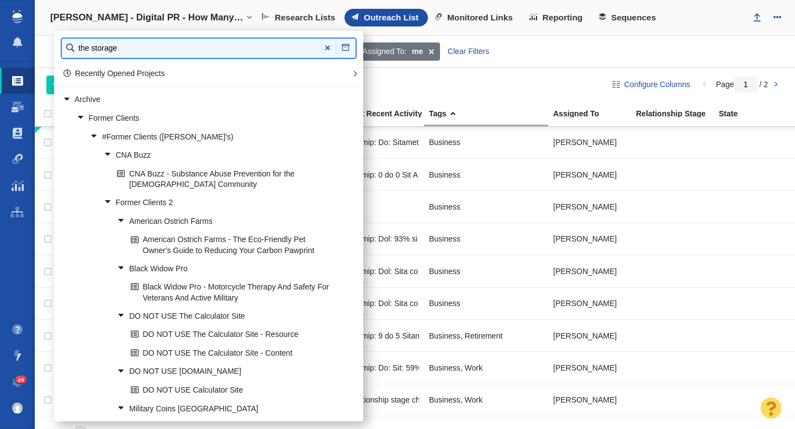
type input "the storage"
